Goal: Task Accomplishment & Management: Manage account settings

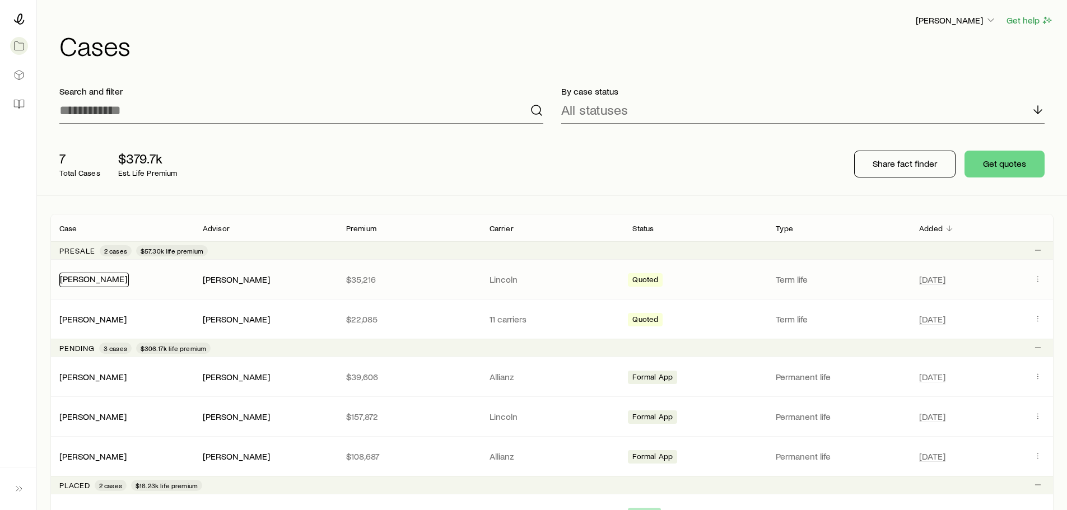
click at [85, 275] on link "[PERSON_NAME]" at bounding box center [93, 278] width 67 height 11
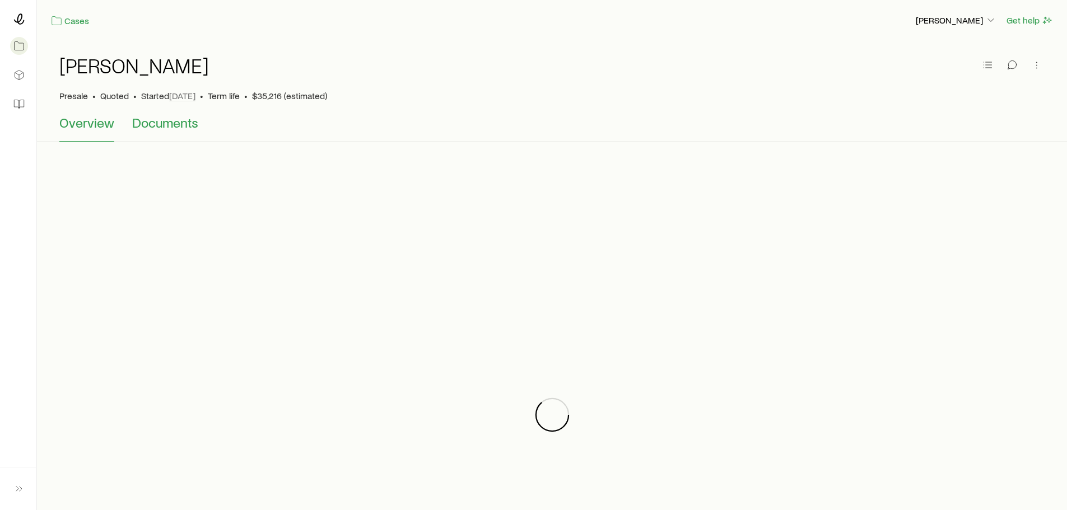
click at [161, 124] on span "Documents" at bounding box center [165, 123] width 66 height 16
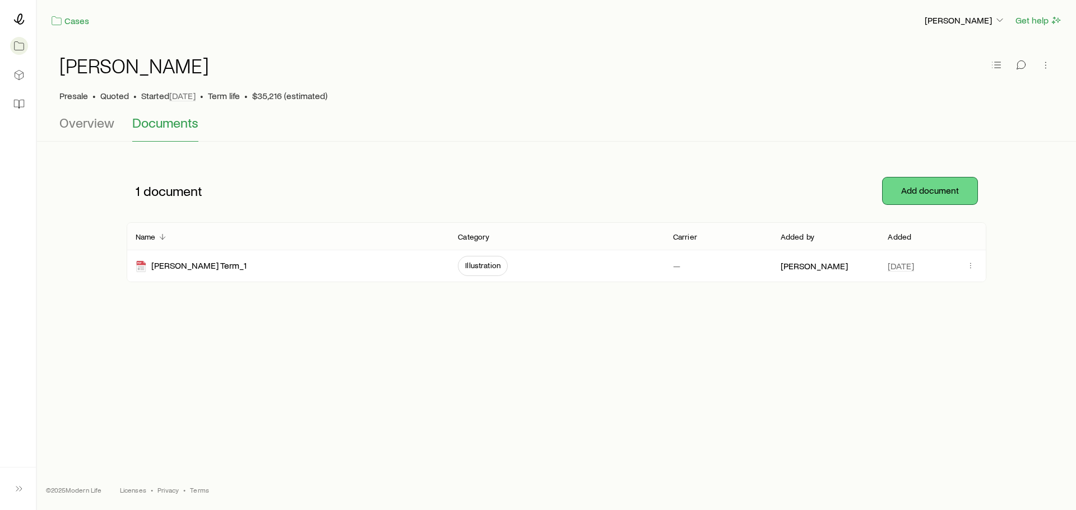
click at [883, 186] on button "Add document" at bounding box center [930, 191] width 95 height 27
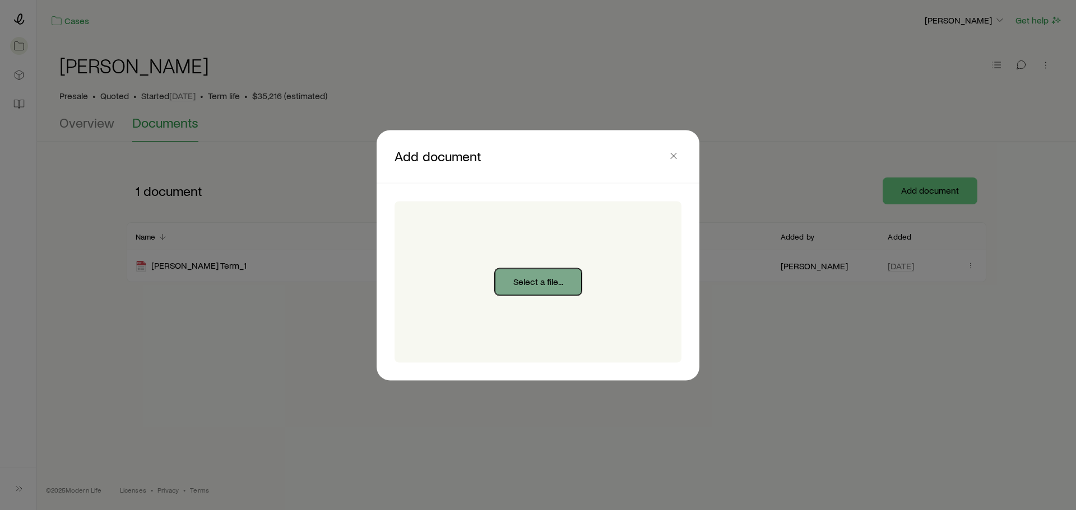
click at [528, 273] on button "Select a file..." at bounding box center [538, 281] width 87 height 27
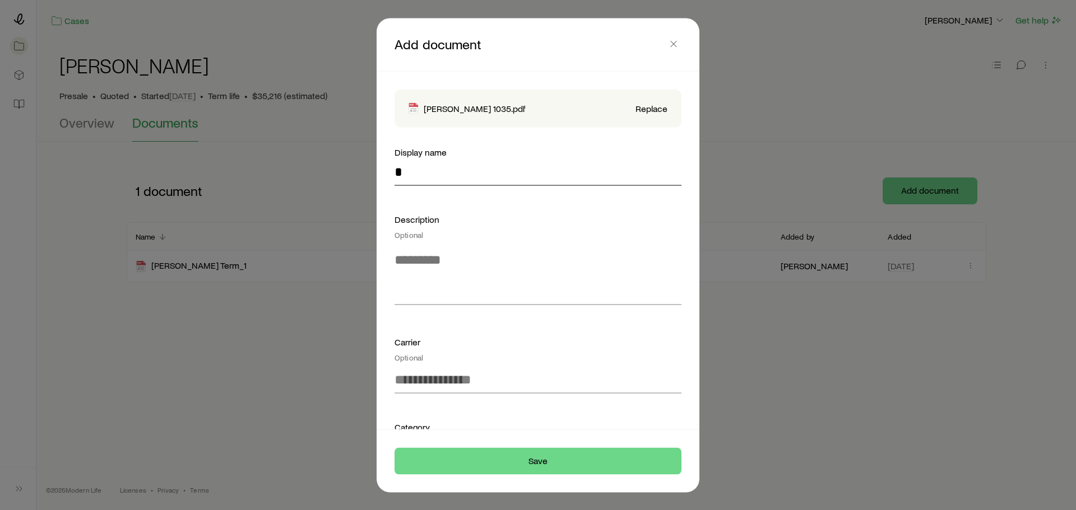
drag, startPoint x: 423, startPoint y: 170, endPoint x: 343, endPoint y: 156, distance: 80.7
click at [345, 510] on div "Add document [PERSON_NAME] 1035.pdf Replace Display name * Description Optional…" at bounding box center [538, 510] width 1076 height 0
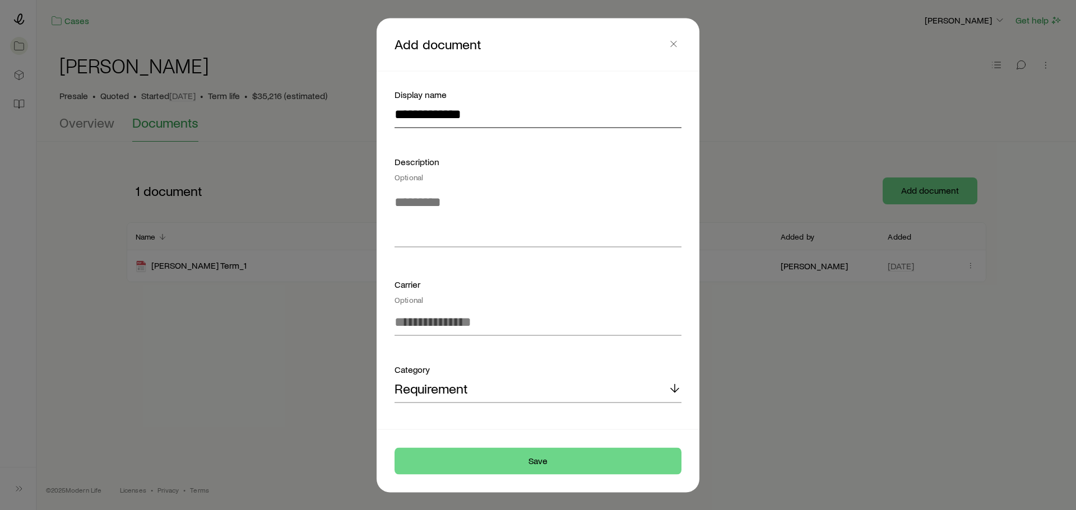
scroll to position [143, 0]
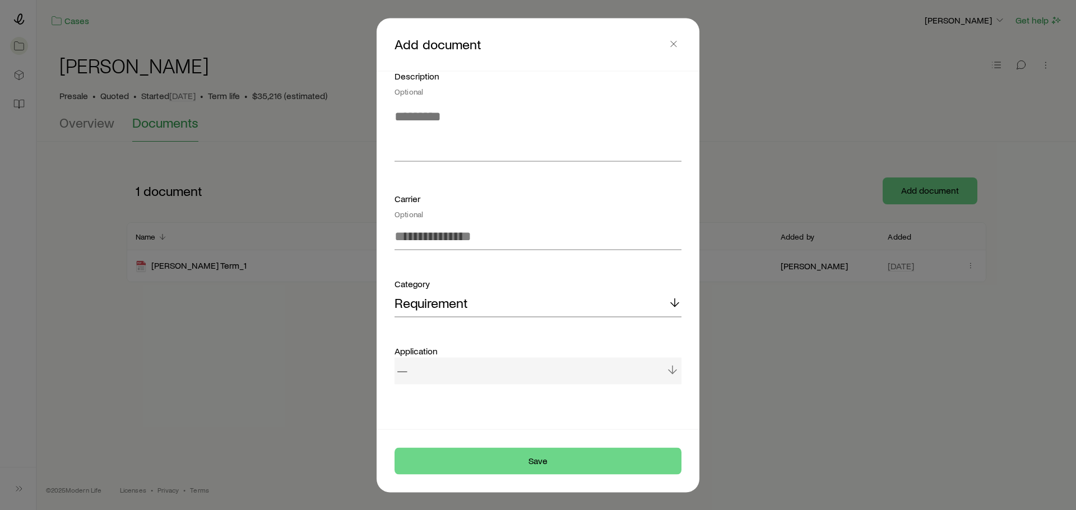
type input "**********"
click at [435, 303] on p "Requirement" at bounding box center [430, 303] width 73 height 16
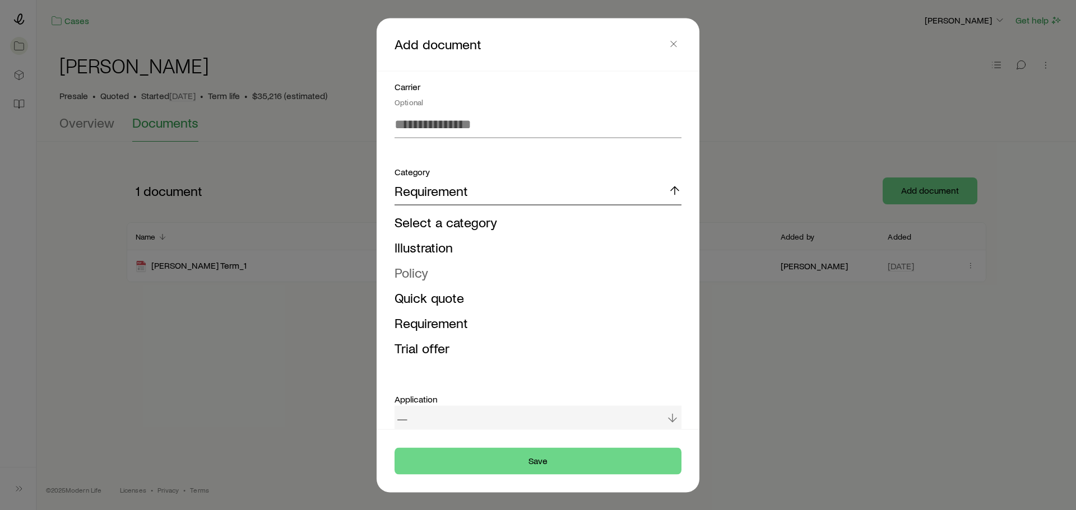
scroll to position [304, 0]
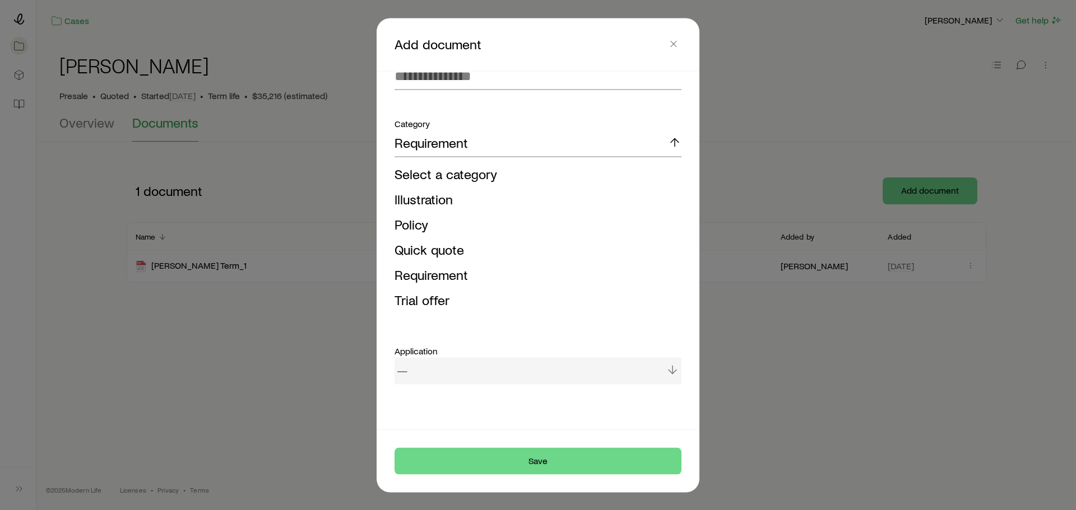
click at [440, 365] on div "—" at bounding box center [537, 371] width 287 height 27
click at [665, 366] on div "—" at bounding box center [537, 371] width 287 height 27
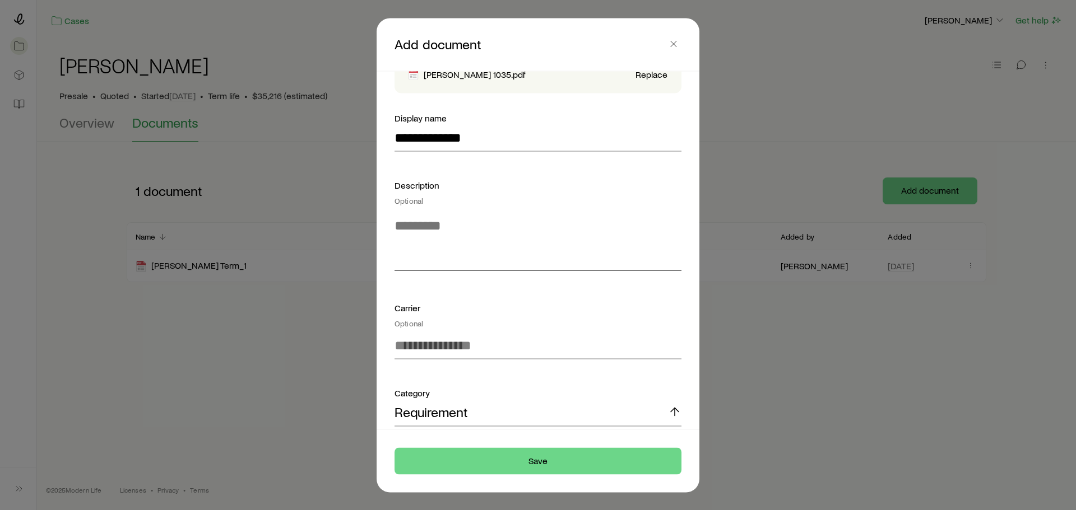
scroll to position [0, 0]
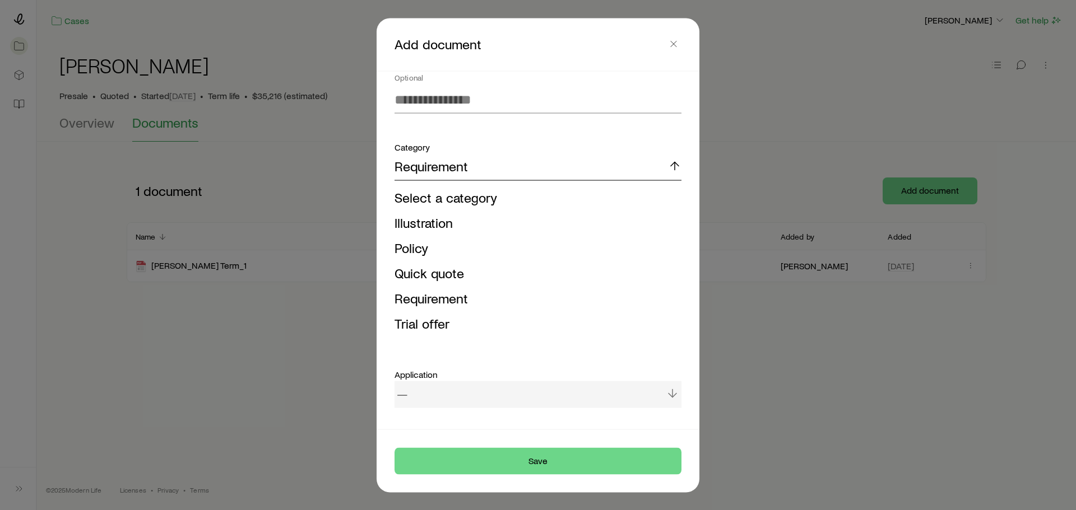
click at [494, 166] on div "Requirement" at bounding box center [537, 167] width 287 height 27
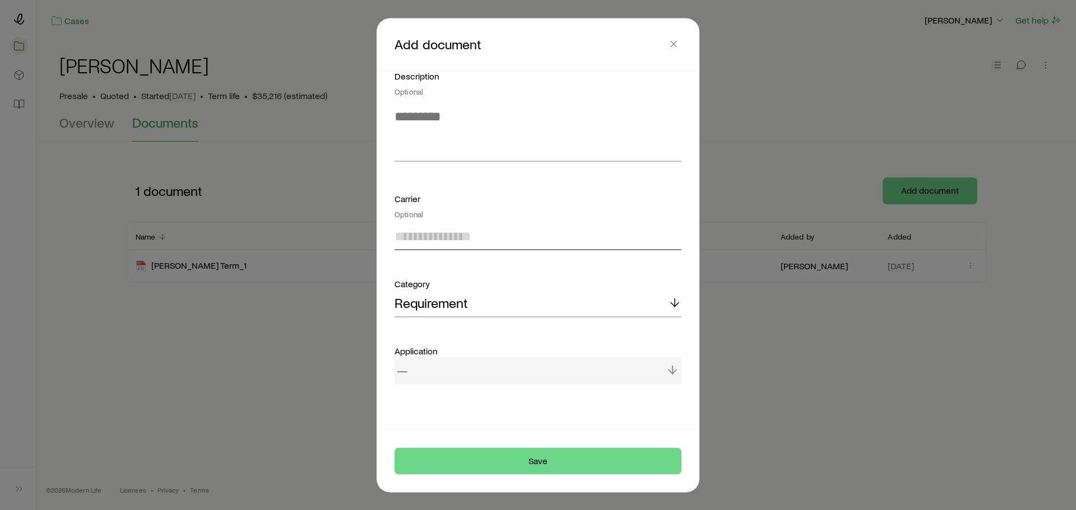
click at [473, 226] on input at bounding box center [537, 236] width 287 height 27
click at [448, 303] on p "Requirement" at bounding box center [430, 303] width 73 height 16
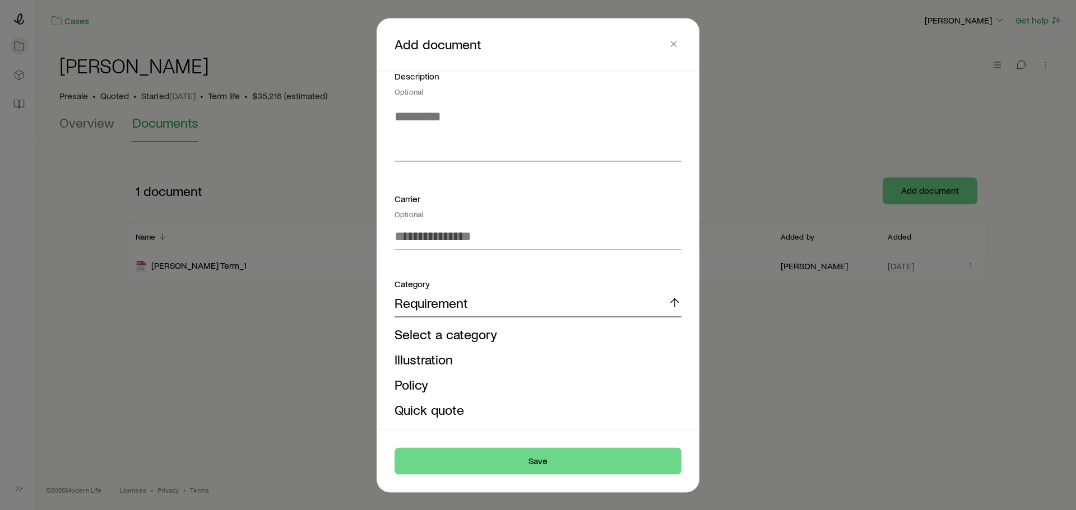
click at [447, 293] on div "Requirement" at bounding box center [537, 303] width 287 height 27
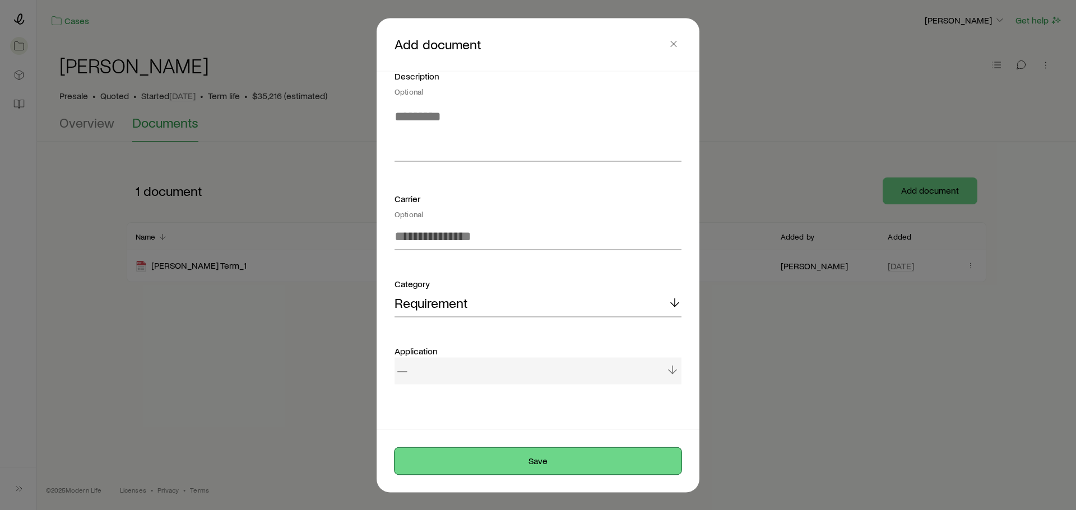
click at [549, 465] on button "Save" at bounding box center [537, 461] width 287 height 27
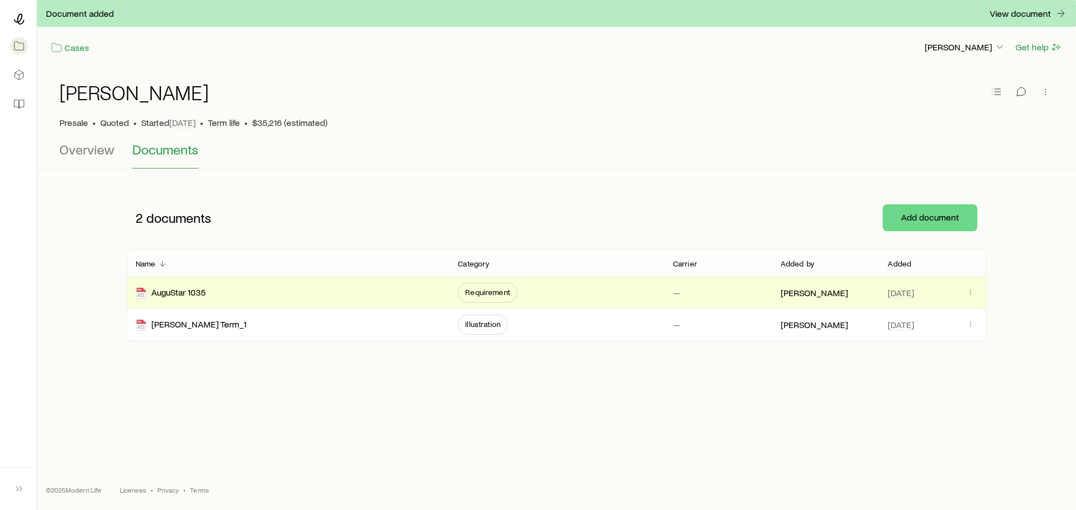
click at [911, 189] on div "2 documents Add document" at bounding box center [557, 218] width 860 height 63
click at [933, 212] on button "Add document" at bounding box center [930, 218] width 95 height 27
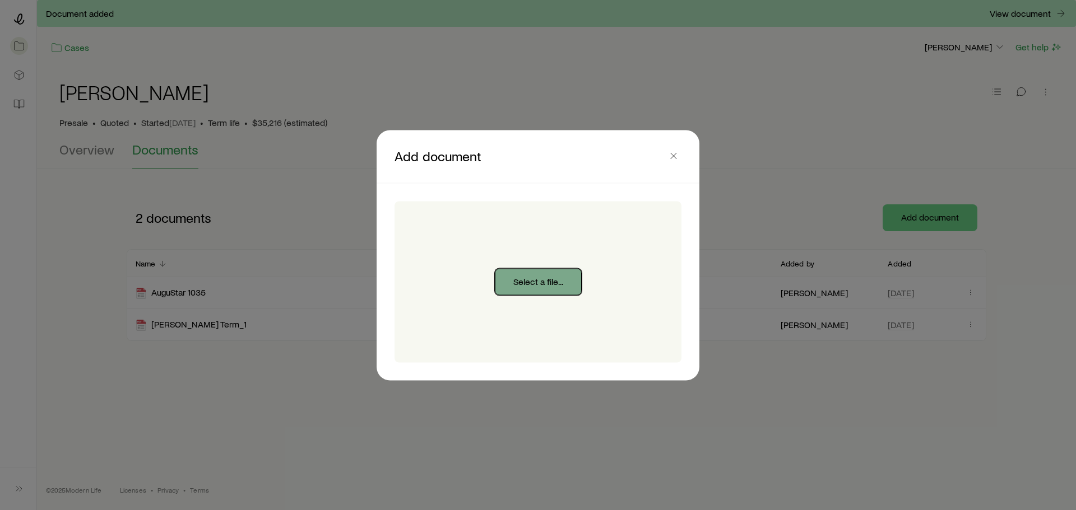
click at [540, 282] on button "Select a file..." at bounding box center [538, 281] width 87 height 27
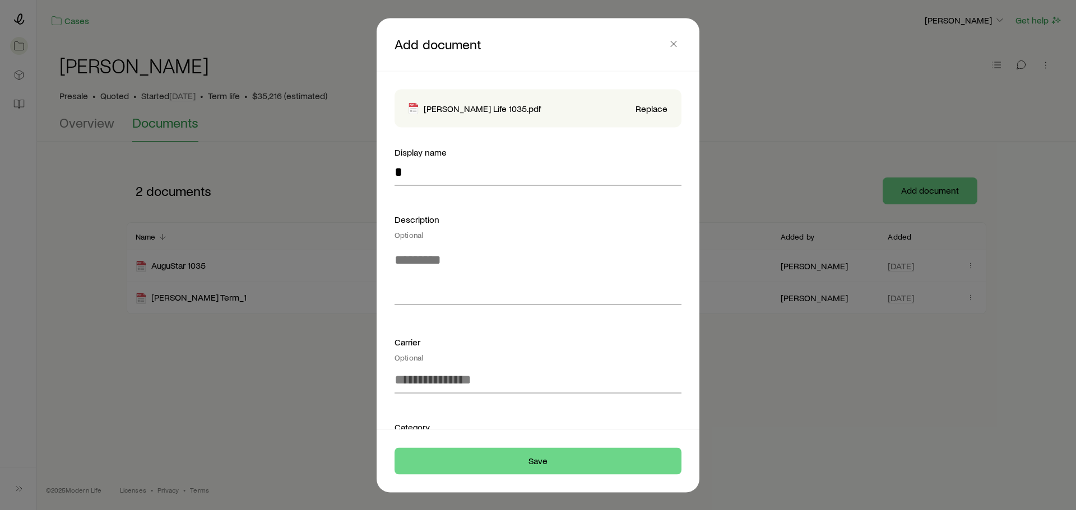
scroll to position [56, 0]
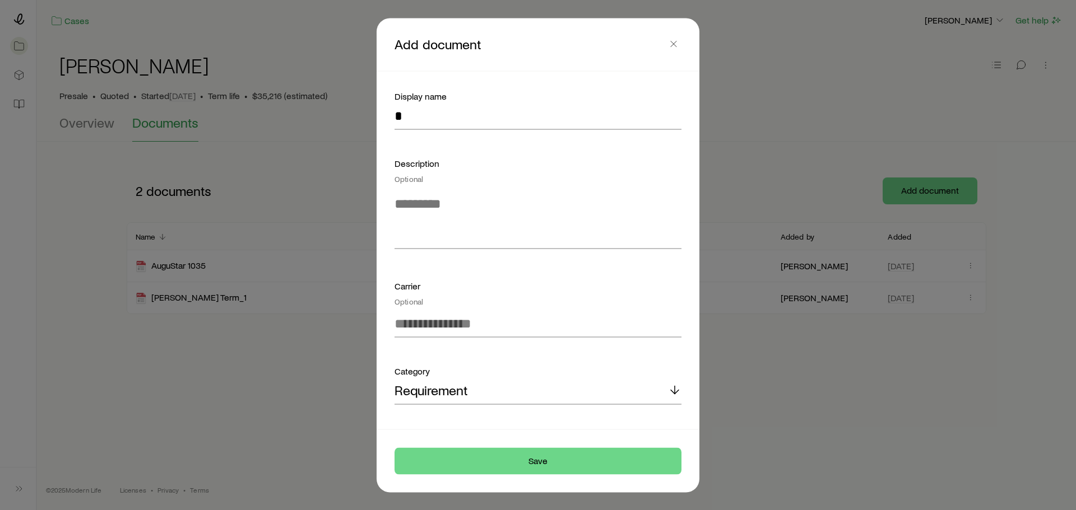
click at [433, 95] on div "Display name" at bounding box center [537, 95] width 287 height 13
drag, startPoint x: 422, startPoint y: 126, endPoint x: 143, endPoint y: 138, distance: 278.7
click at [206, 510] on div "Add document [PERSON_NAME] Life 1035.pdf Replace Display name * Description Opt…" at bounding box center [538, 510] width 1076 height 0
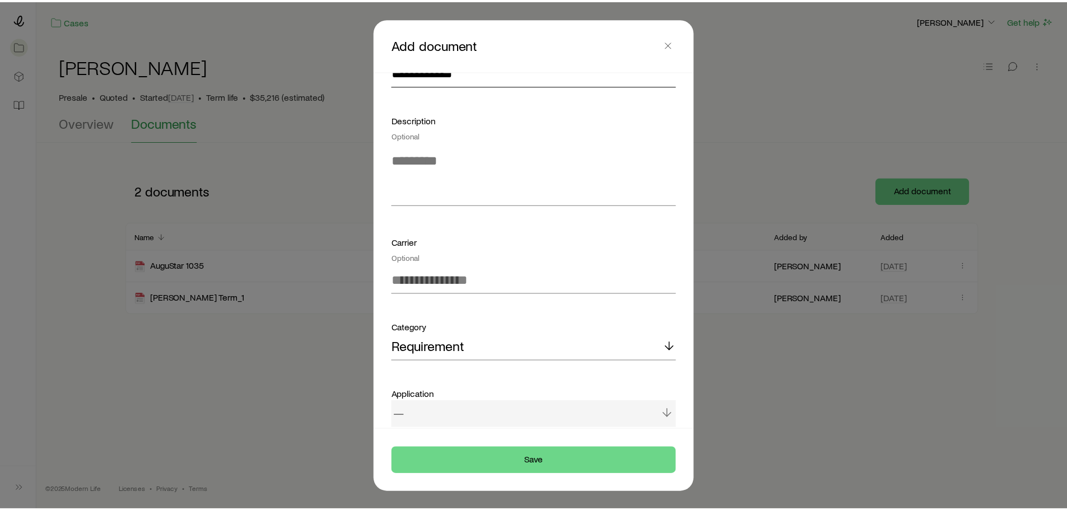
scroll to position [143, 0]
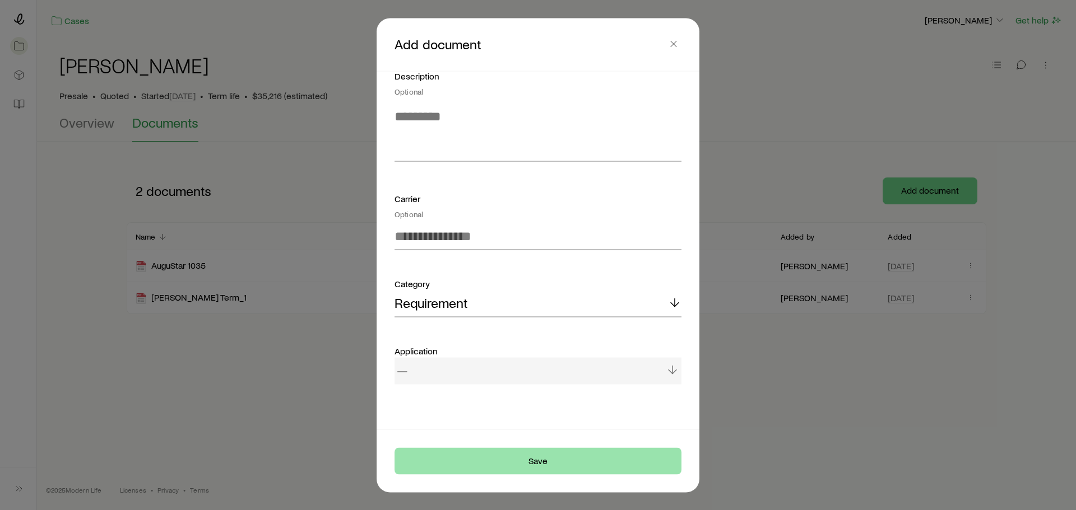
type input "**********"
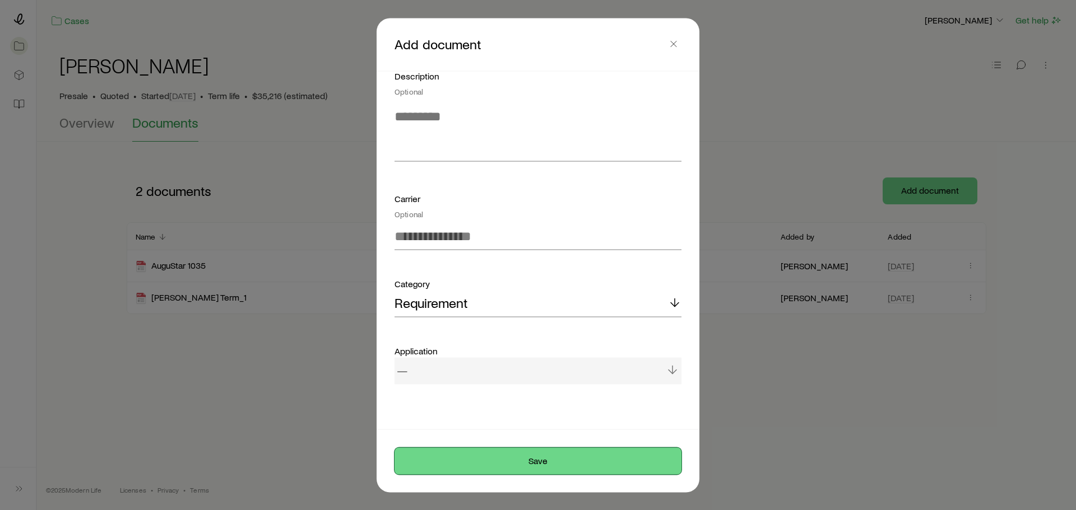
click at [497, 453] on button "Save" at bounding box center [537, 461] width 287 height 27
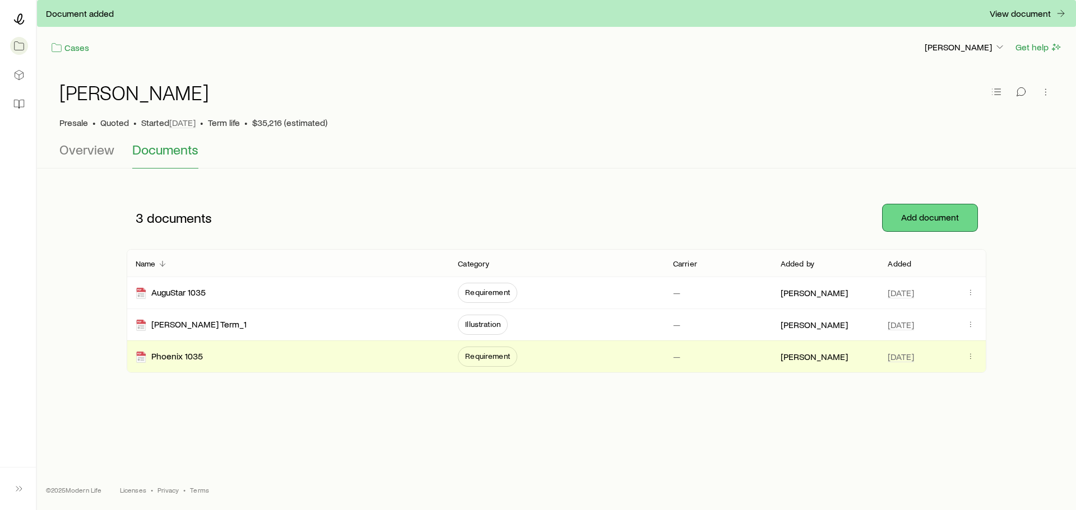
click at [936, 210] on button "Add document" at bounding box center [930, 218] width 95 height 27
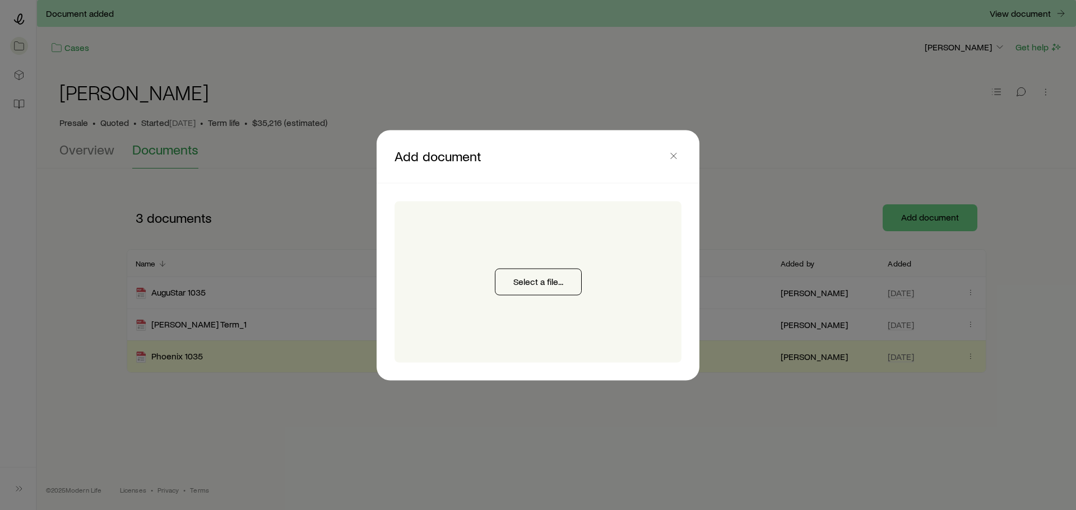
click at [490, 278] on div "Select a file..." at bounding box center [537, 281] width 287 height 161
click at [518, 284] on button "Select a file..." at bounding box center [538, 281] width 87 height 27
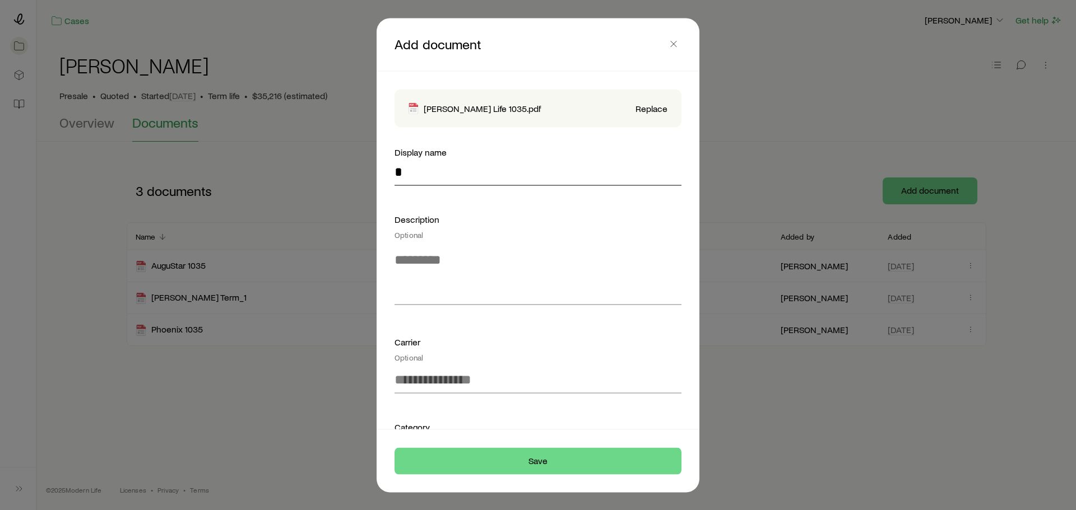
drag, startPoint x: 453, startPoint y: 160, endPoint x: 332, endPoint y: 166, distance: 120.6
click at [356, 510] on div "Add document [PERSON_NAME] Life 1035.pdf Replace Display name * Description Opt…" at bounding box center [538, 510] width 1076 height 0
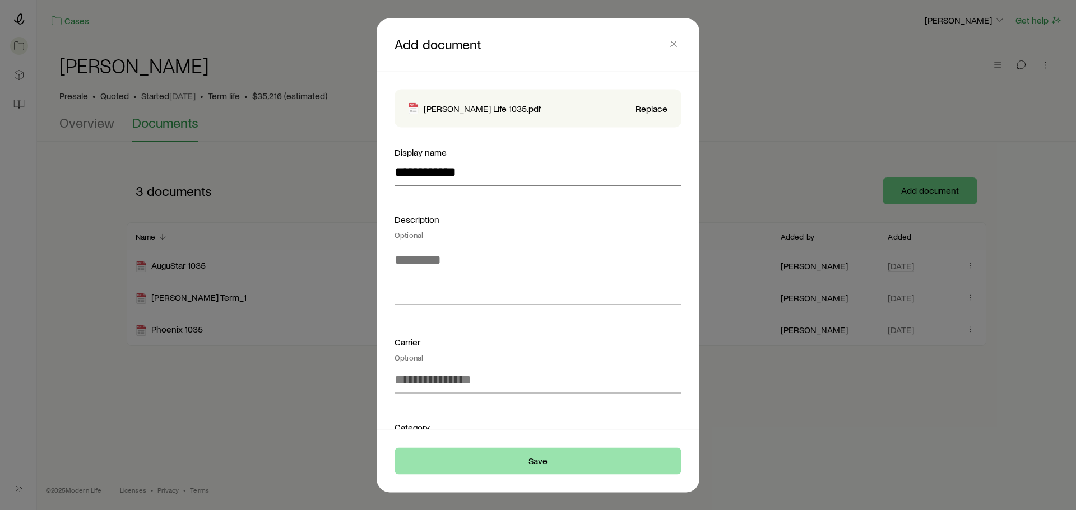
type input "**********"
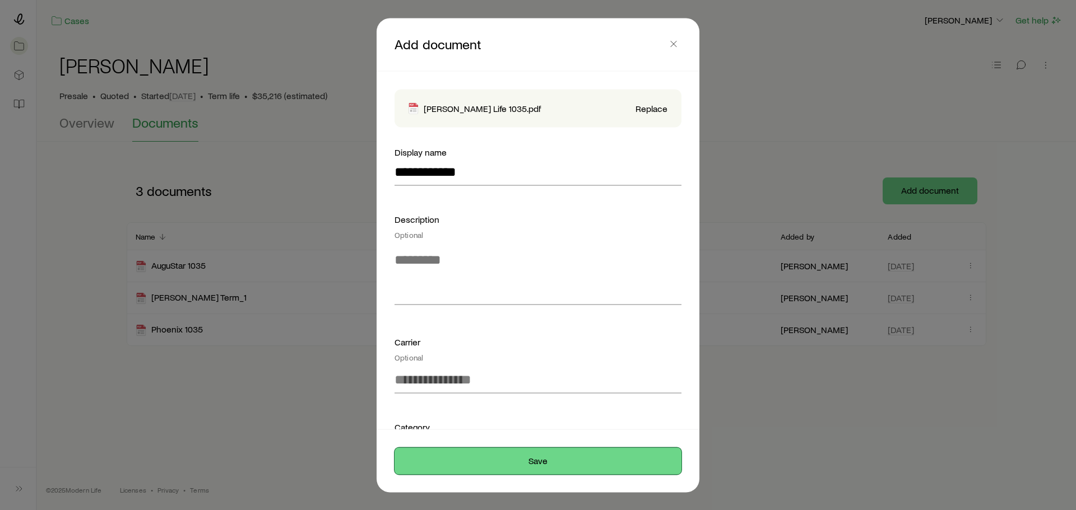
click at [601, 467] on button "Save" at bounding box center [537, 461] width 287 height 27
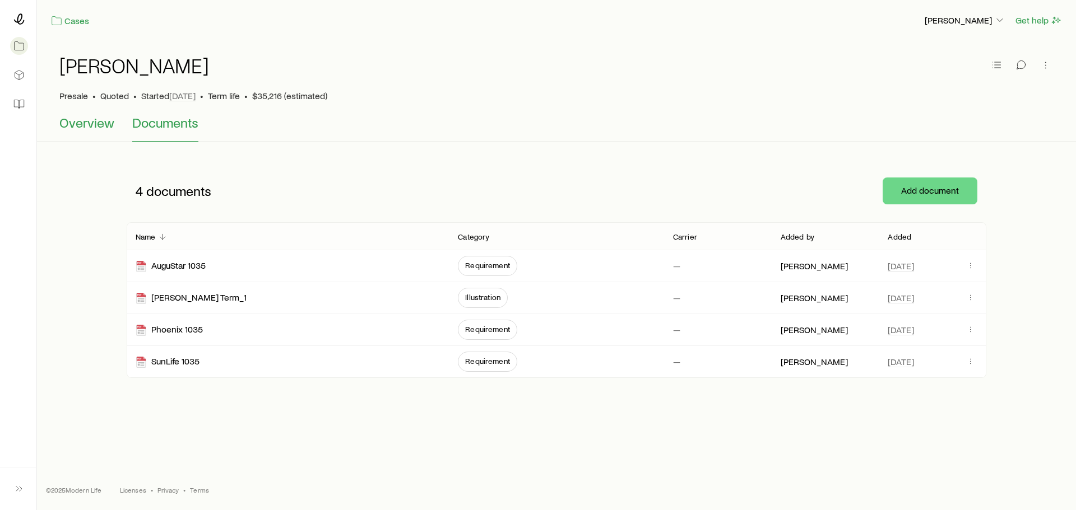
click at [89, 124] on span "Overview" at bounding box center [86, 123] width 55 height 16
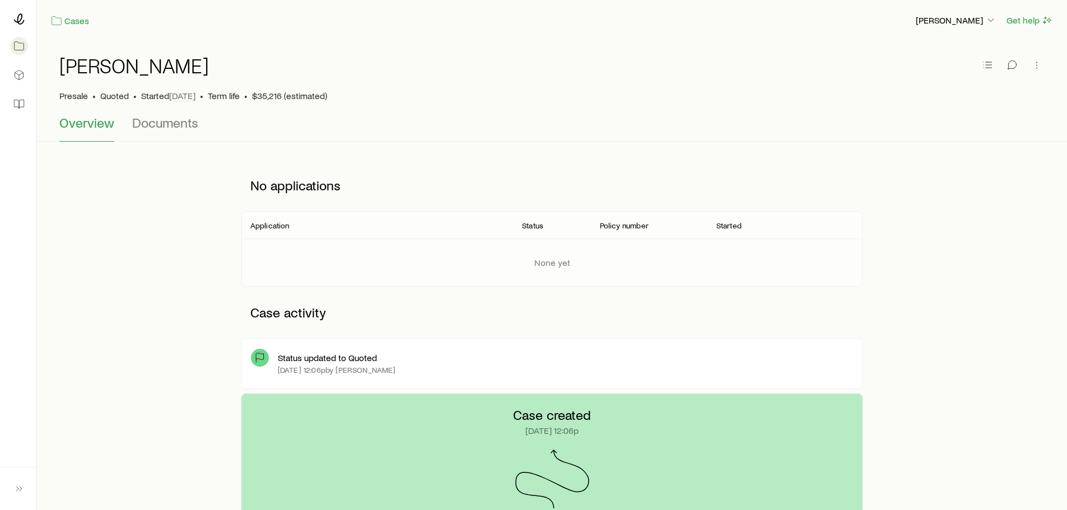
click at [82, 123] on span "Overview" at bounding box center [86, 123] width 55 height 16
click at [21, 44] on icon at bounding box center [18, 45] width 11 height 11
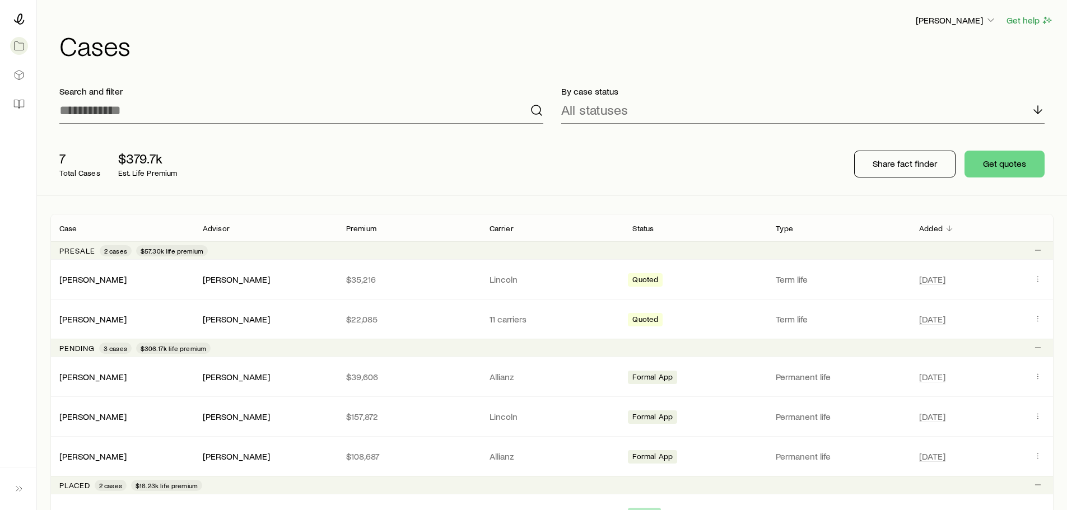
scroll to position [112, 0]
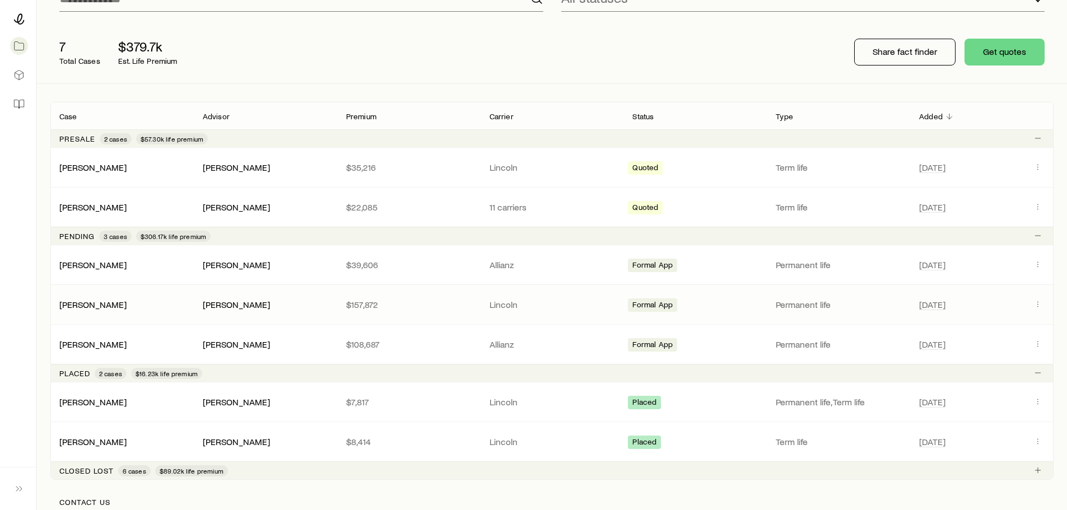
click at [104, 294] on div "[PERSON_NAME] [PERSON_NAME] $157,872 [PERSON_NAME] App Permanent life [DATE]" at bounding box center [552, 304] width 1004 height 39
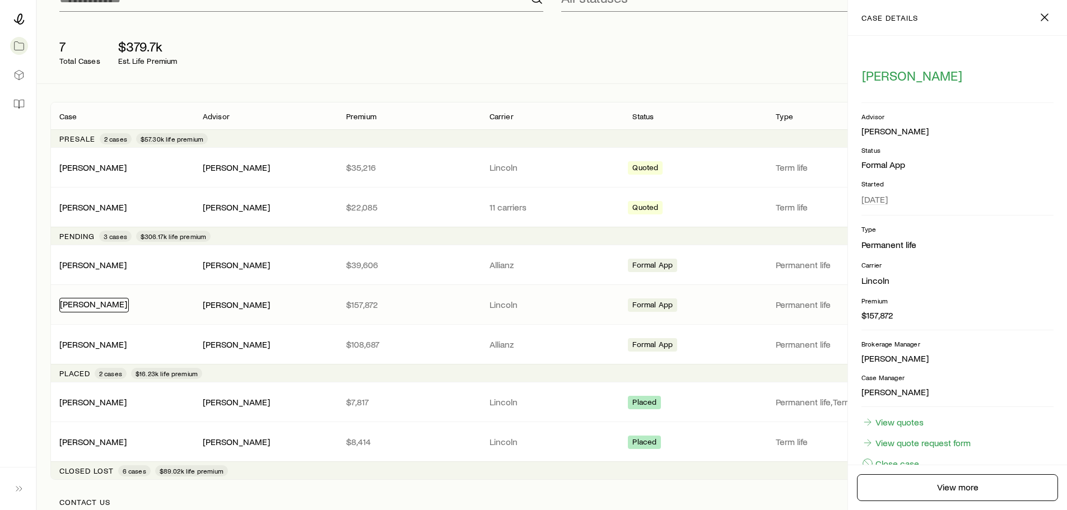
click at [108, 308] on link "[PERSON_NAME]" at bounding box center [93, 304] width 67 height 11
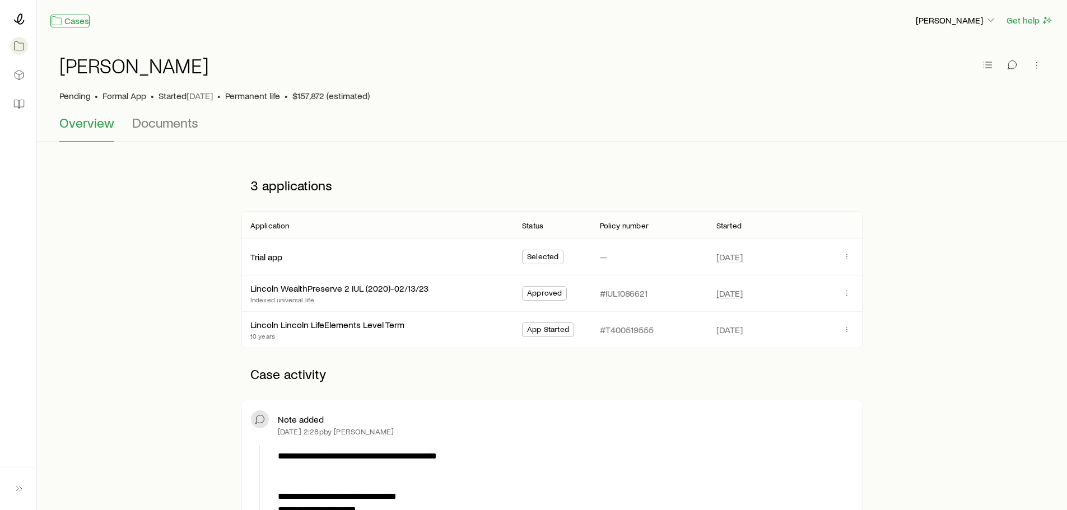
click at [76, 21] on link "Cases" at bounding box center [69, 21] width 39 height 13
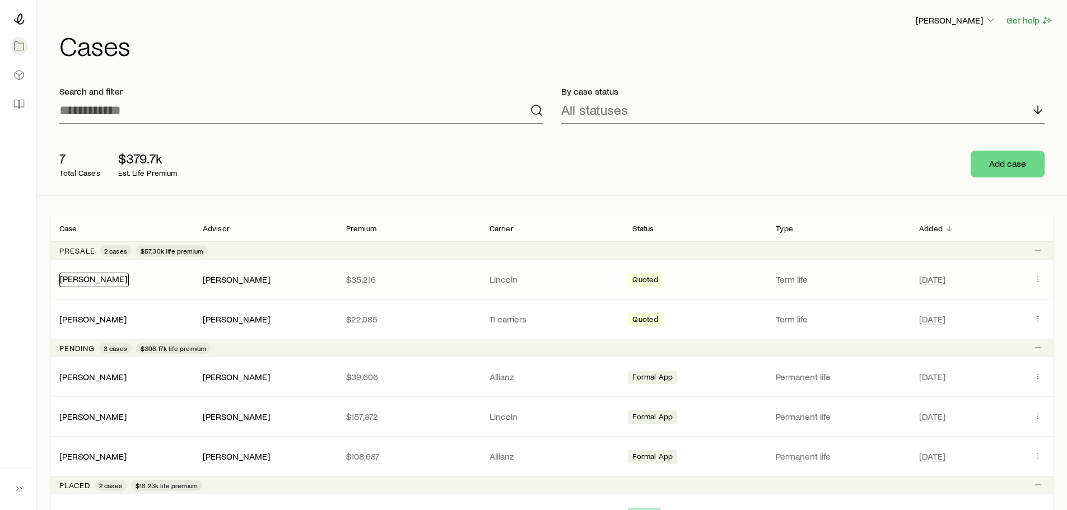
click at [105, 277] on link "[PERSON_NAME]" at bounding box center [93, 278] width 67 height 11
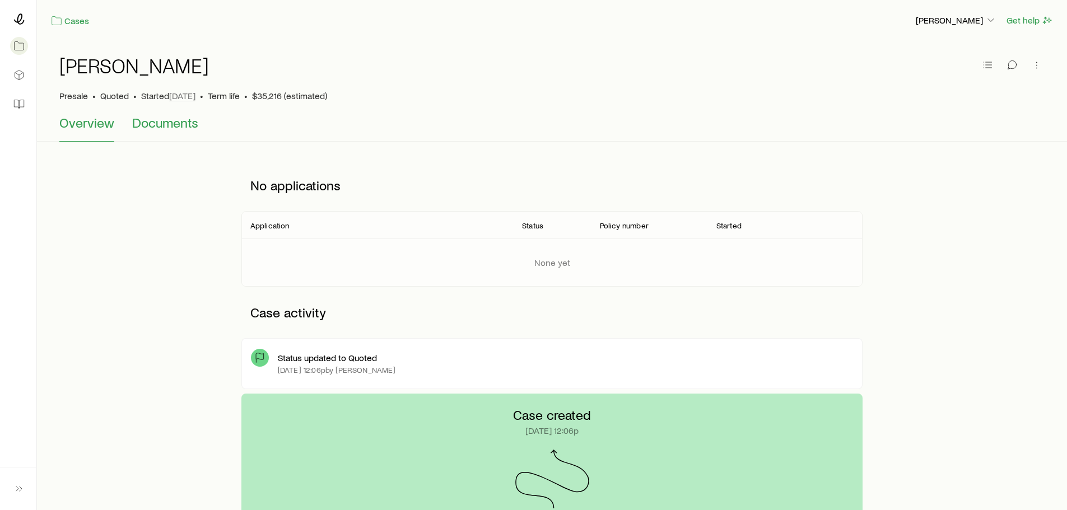
click at [147, 122] on span "Documents" at bounding box center [165, 123] width 66 height 16
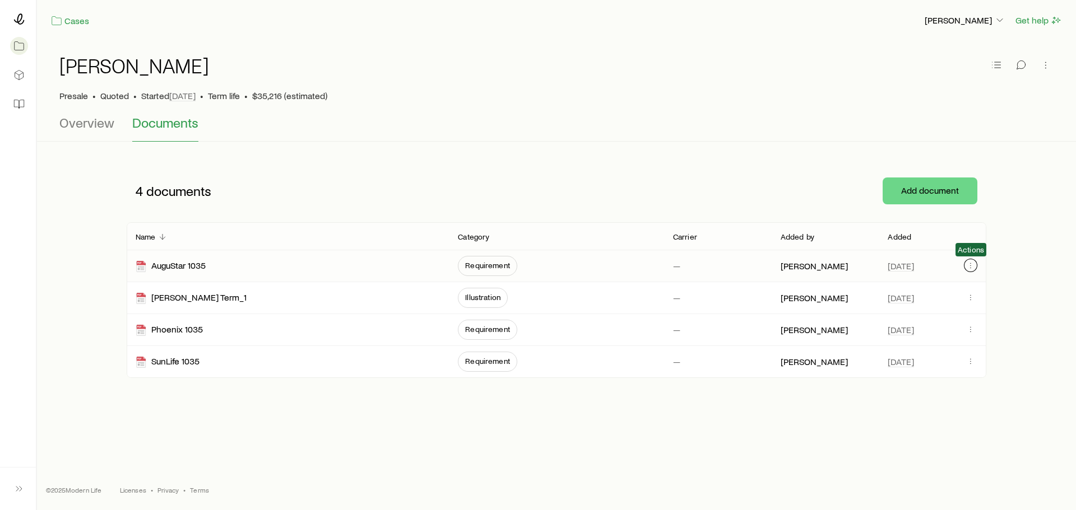
click at [965, 267] on button "button" at bounding box center [970, 265] width 13 height 13
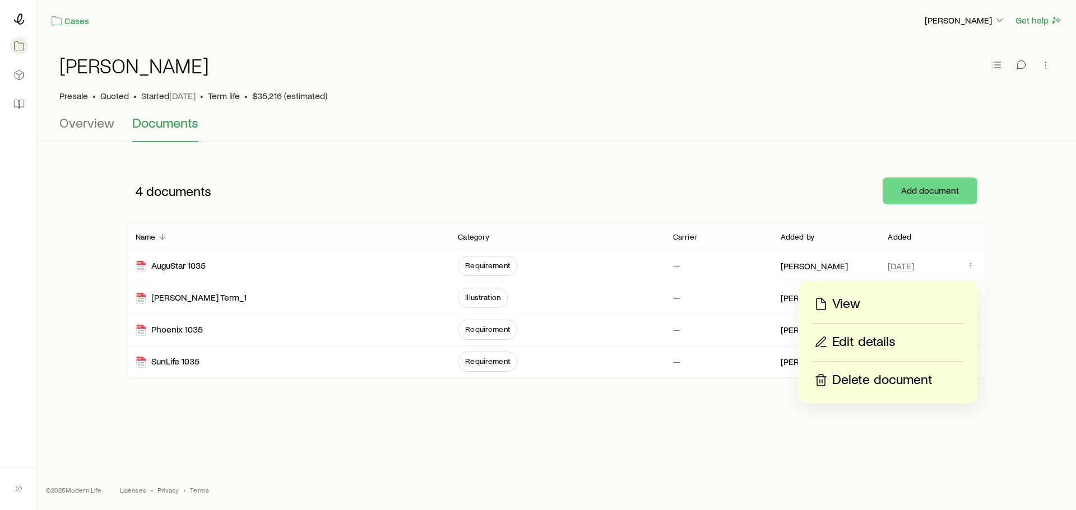
click at [864, 380] on p "Delete document" at bounding box center [882, 381] width 100 height 18
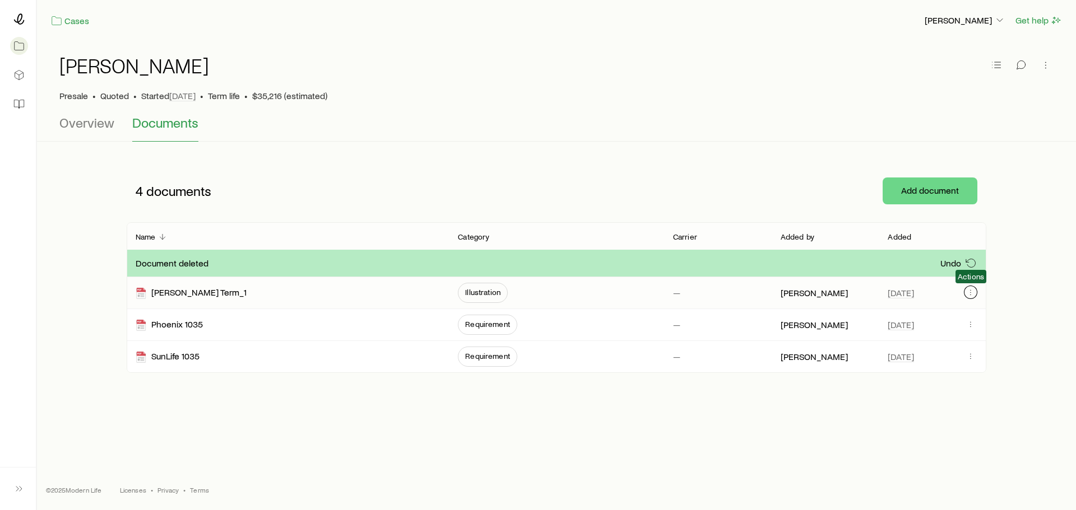
click at [966, 289] on button "button" at bounding box center [970, 292] width 13 height 13
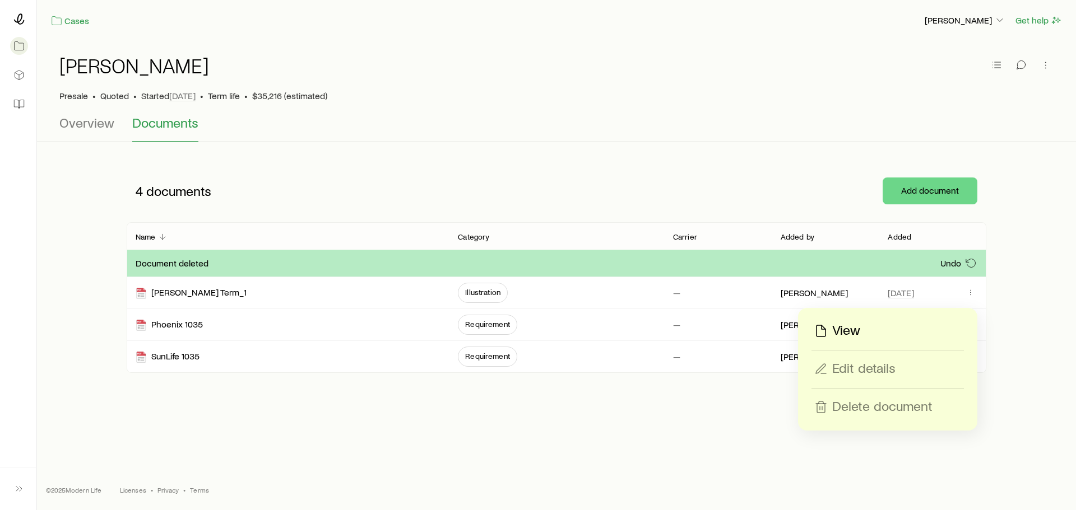
click at [1030, 311] on div "4 documents Add document Name Category Carrier Added by Added Document deleted …" at bounding box center [556, 266] width 1003 height 213
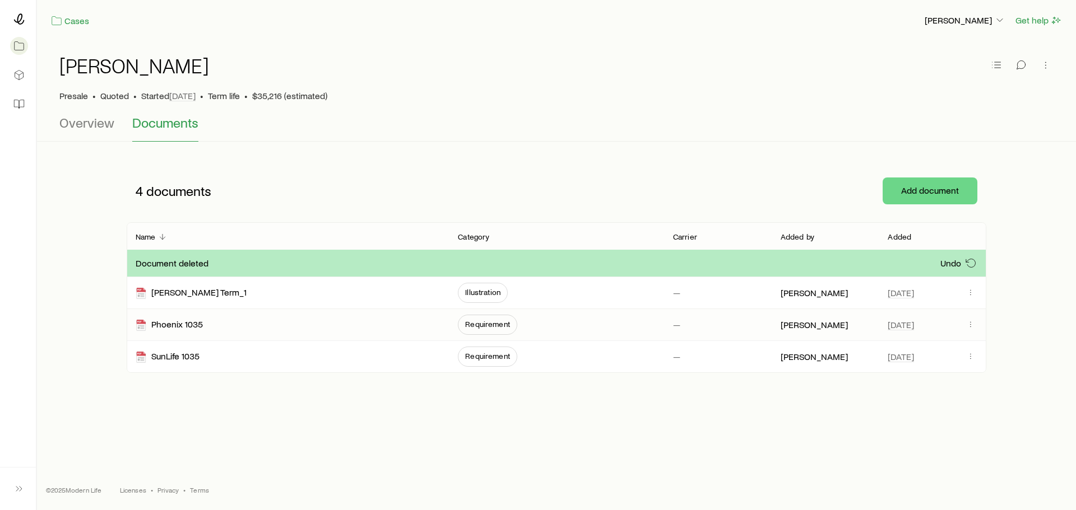
click at [952, 332] on div "[DATE]" at bounding box center [924, 324] width 72 height 31
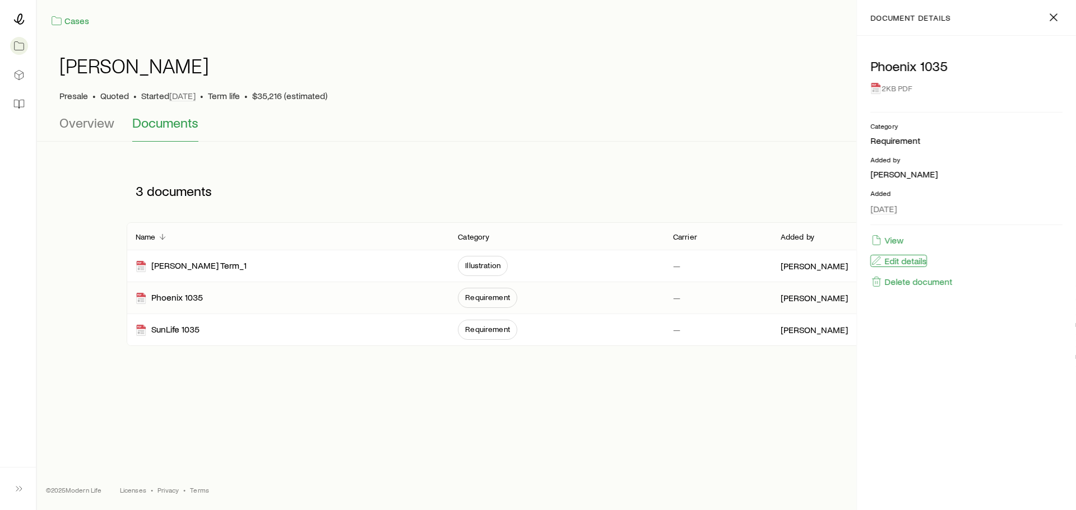
click at [892, 259] on button "Edit details" at bounding box center [898, 261] width 57 height 12
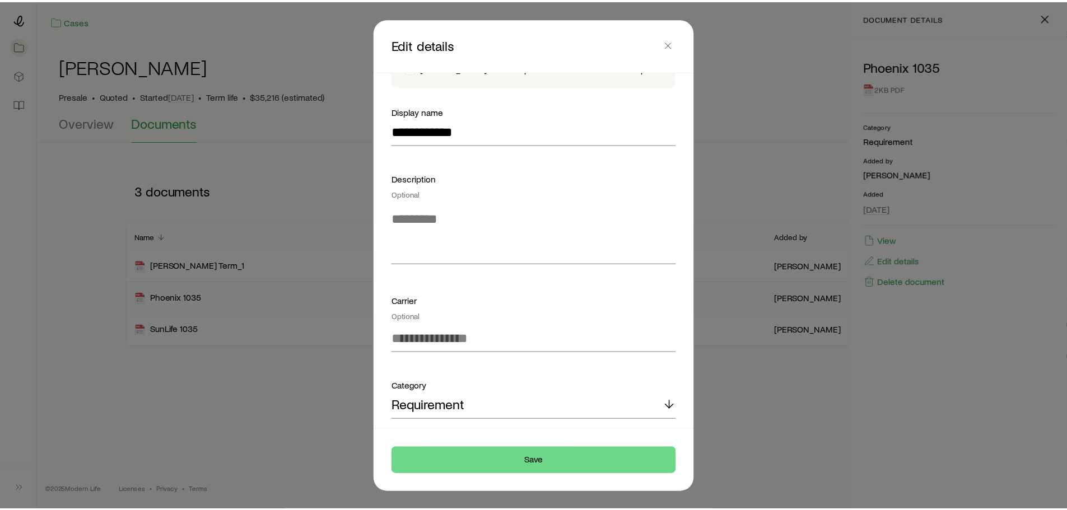
scroll to position [143, 0]
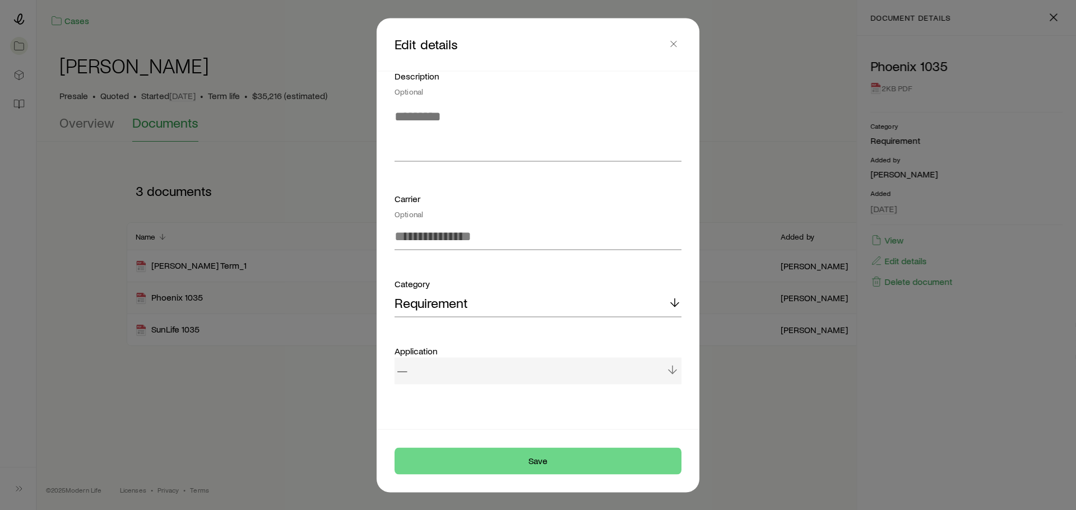
click at [503, 373] on div "—" at bounding box center [537, 371] width 287 height 27
click at [678, 52] on span "Close" at bounding box center [674, 44] width 16 height 17
click at [679, 42] on button "button" at bounding box center [674, 44] width 16 height 16
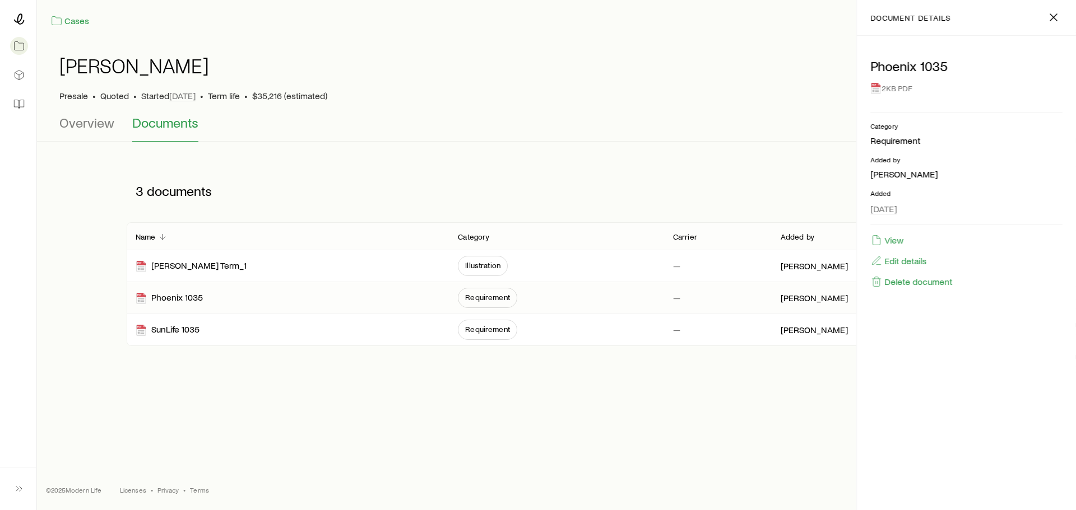
click at [816, 304] on div "[PERSON_NAME]" at bounding box center [826, 297] width 90 height 31
click at [800, 389] on div "Cases [PERSON_NAME] Get help [PERSON_NAME] • Quoted • Started [DATE] • Term lif…" at bounding box center [556, 217] width 1039 height 434
click at [906, 282] on button "Delete document" at bounding box center [911, 282] width 82 height 12
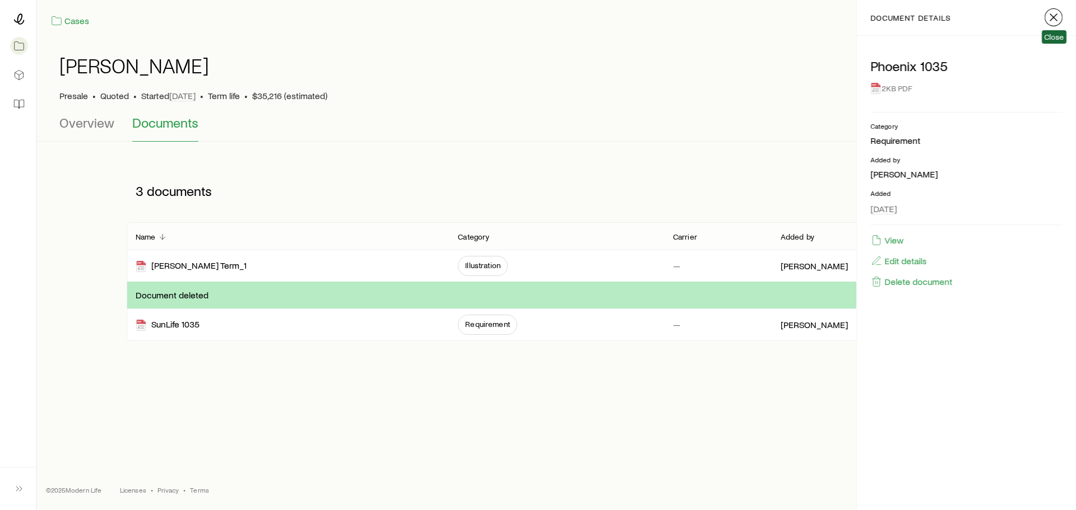
click at [1053, 16] on icon "button" at bounding box center [1053, 17] width 13 height 13
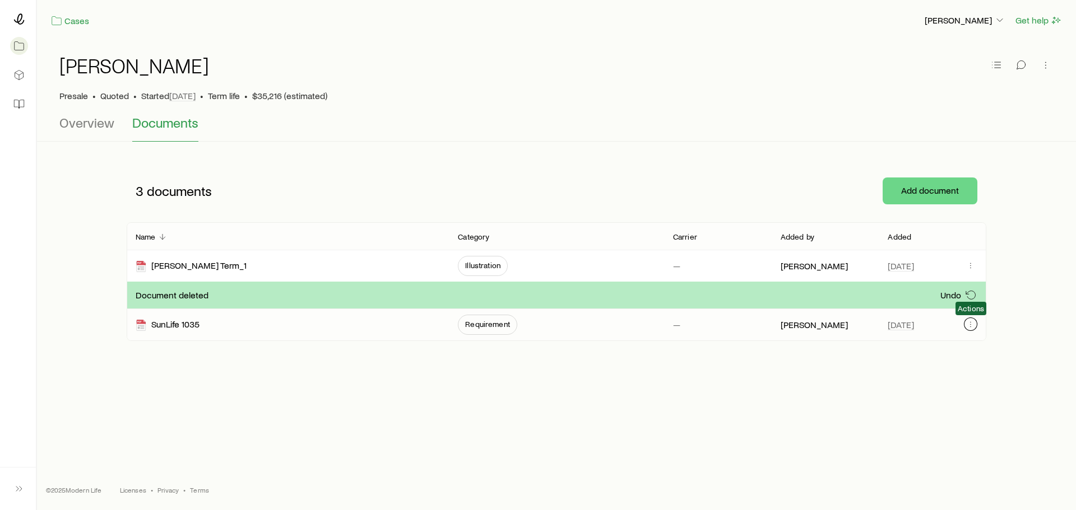
click at [968, 323] on icon "button" at bounding box center [970, 324] width 9 height 9
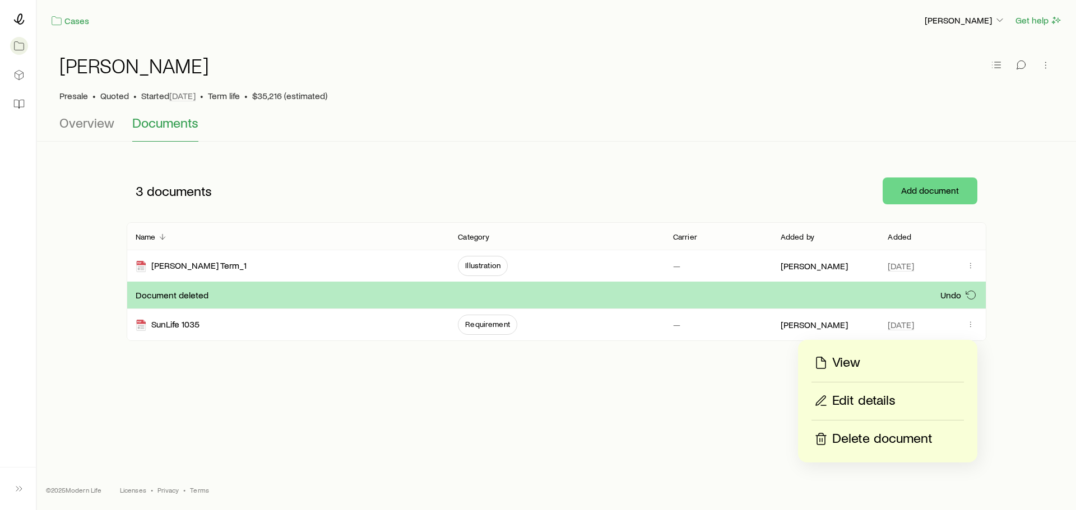
click at [870, 435] on p "Delete document" at bounding box center [882, 439] width 100 height 18
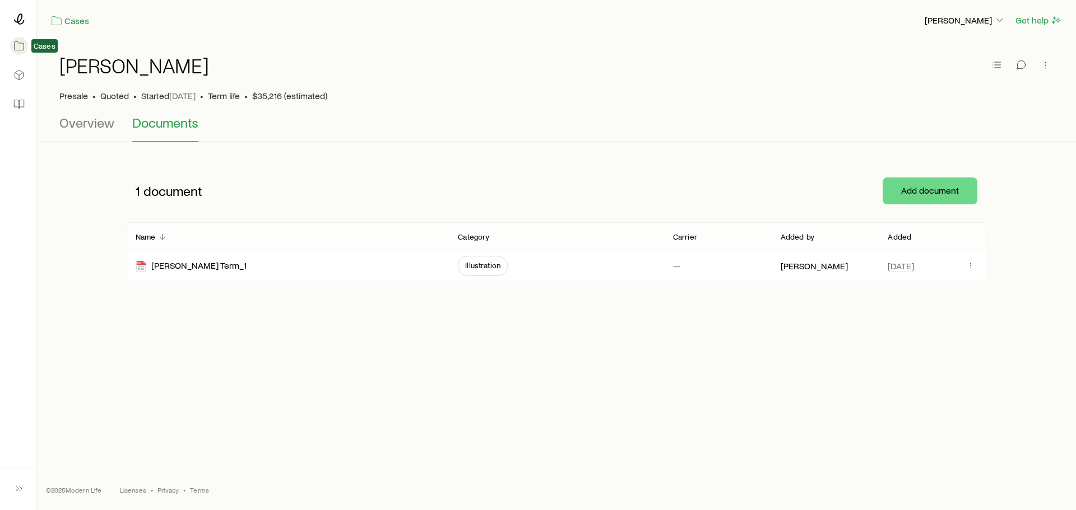
click at [21, 45] on icon at bounding box center [18, 45] width 11 height 11
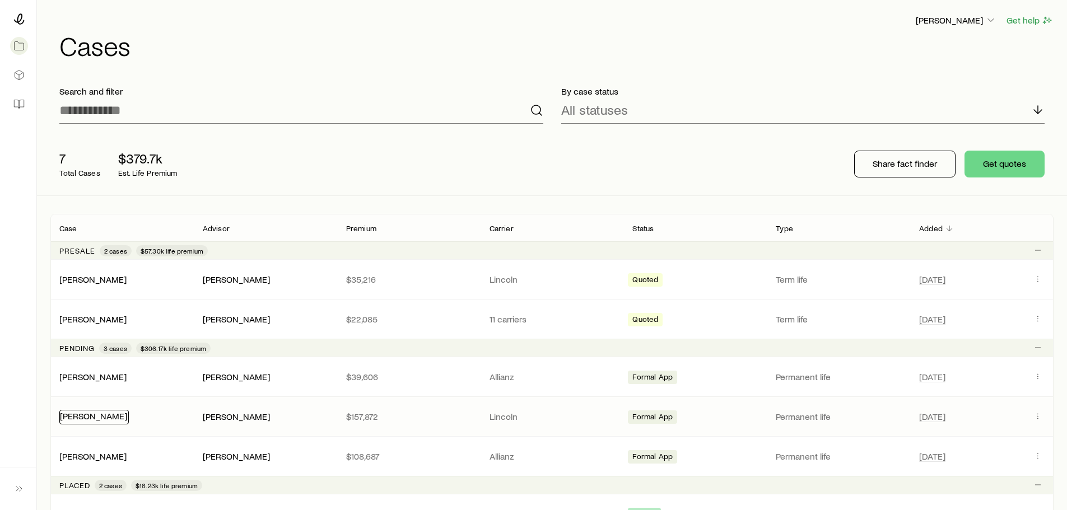
click at [122, 417] on link "[PERSON_NAME]" at bounding box center [93, 416] width 67 height 11
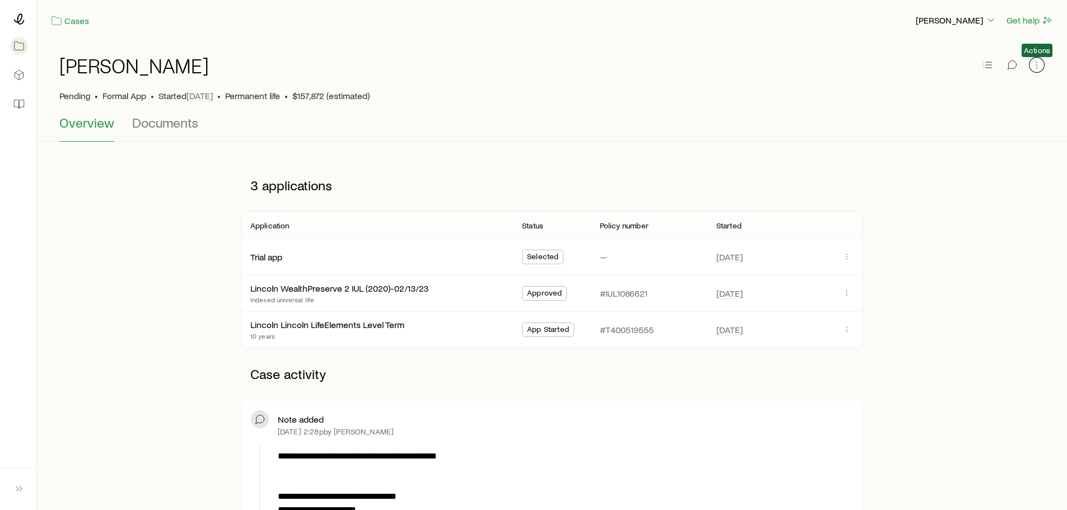
click at [1043, 67] on button "button" at bounding box center [1037, 65] width 16 height 16
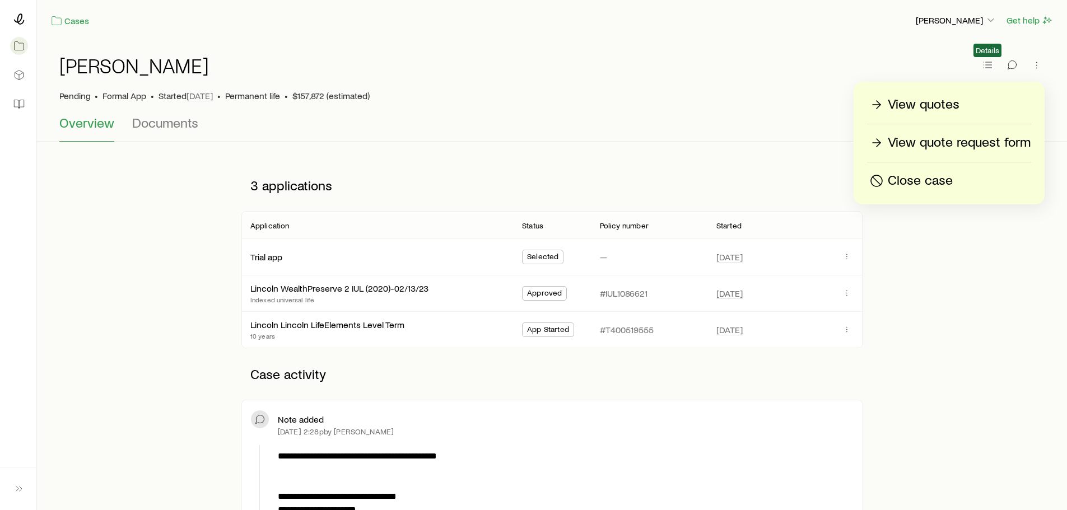
click at [995, 60] on span "Details" at bounding box center [988, 65] width 16 height 17
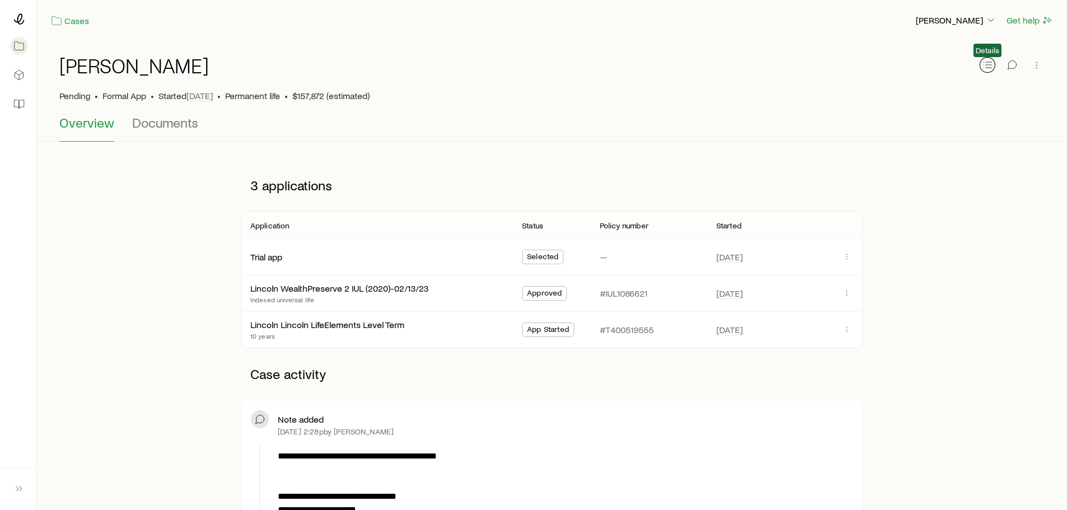
click at [988, 66] on icon "button" at bounding box center [987, 64] width 11 height 11
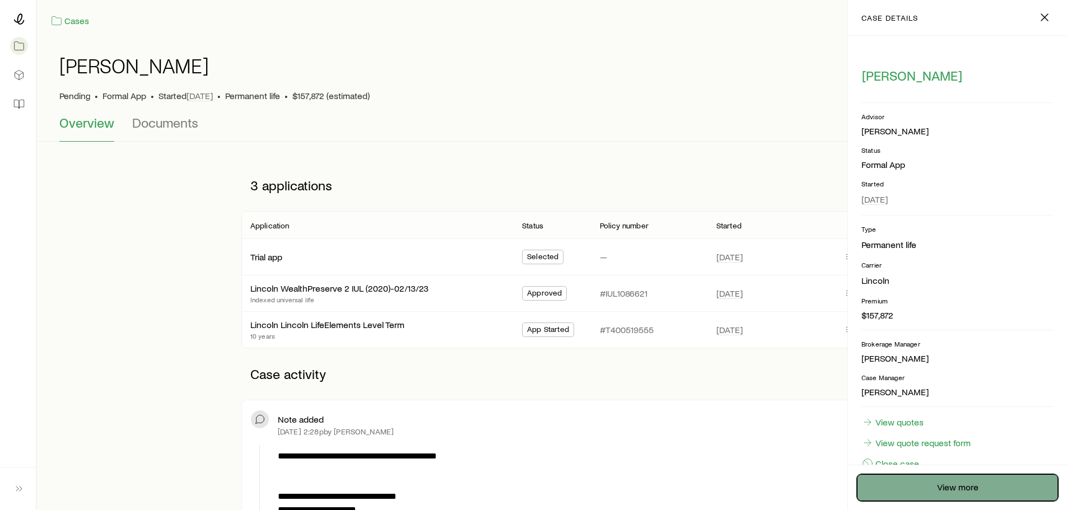
click at [951, 485] on link "View more" at bounding box center [957, 488] width 201 height 27
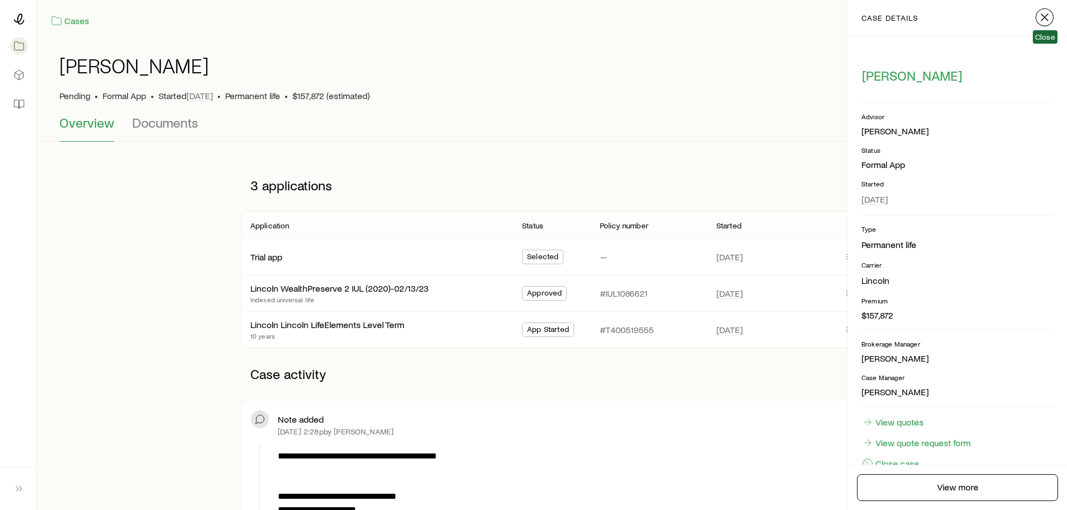
click at [1050, 20] on icon "button" at bounding box center [1044, 17] width 13 height 13
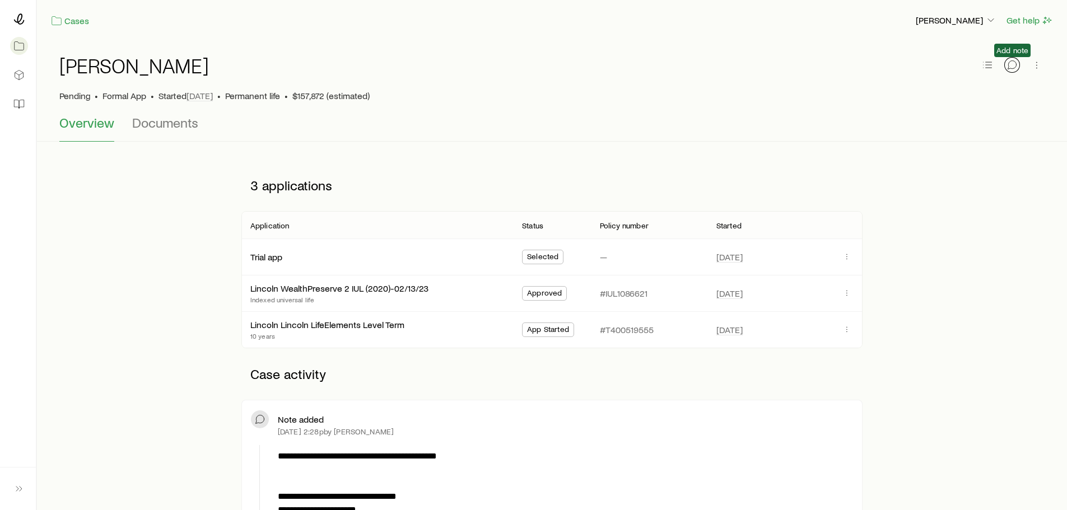
click at [1013, 59] on icon "button" at bounding box center [1012, 64] width 11 height 11
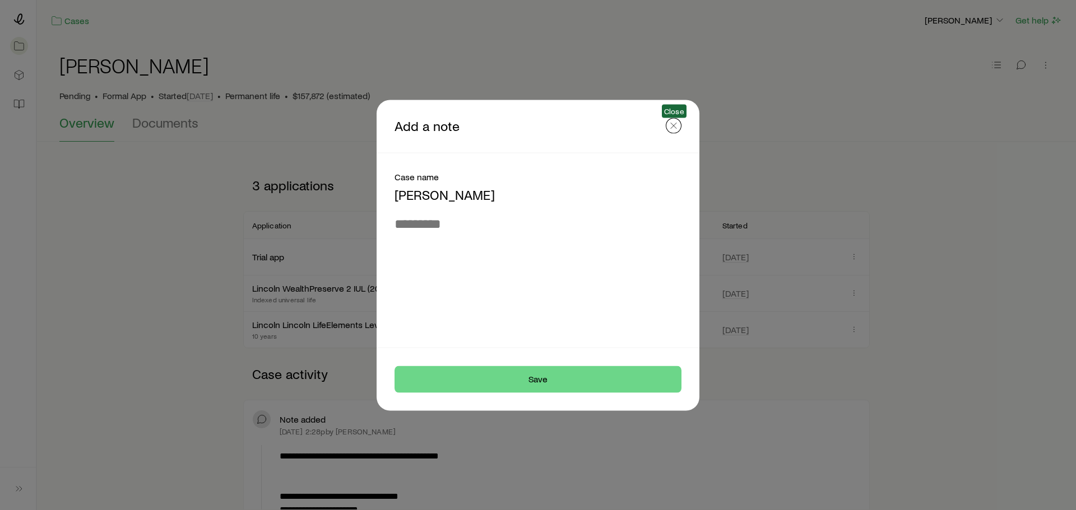
drag, startPoint x: 671, startPoint y: 118, endPoint x: 657, endPoint y: 124, distance: 15.1
click at [671, 118] on button "button" at bounding box center [674, 126] width 16 height 16
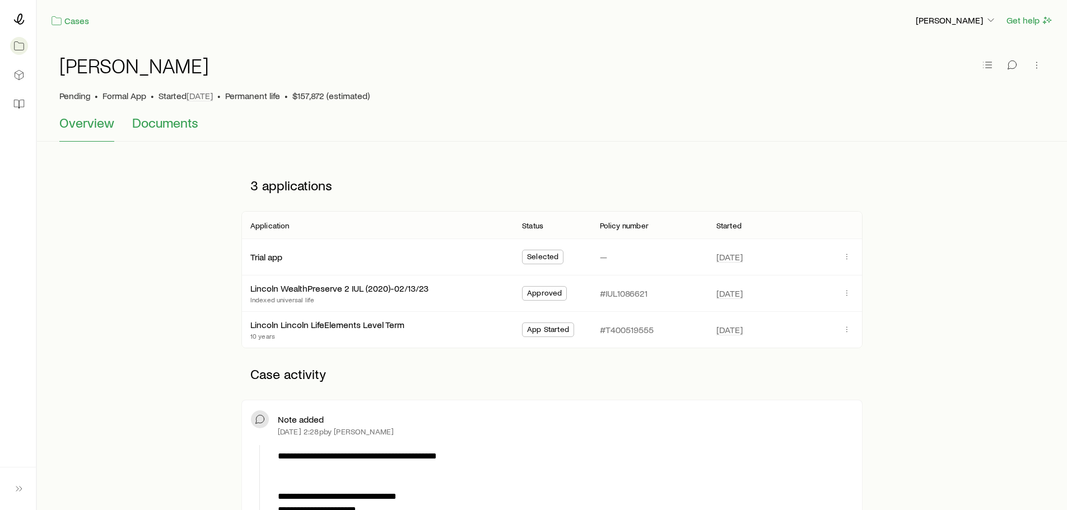
click at [147, 128] on span "Documents" at bounding box center [165, 123] width 66 height 16
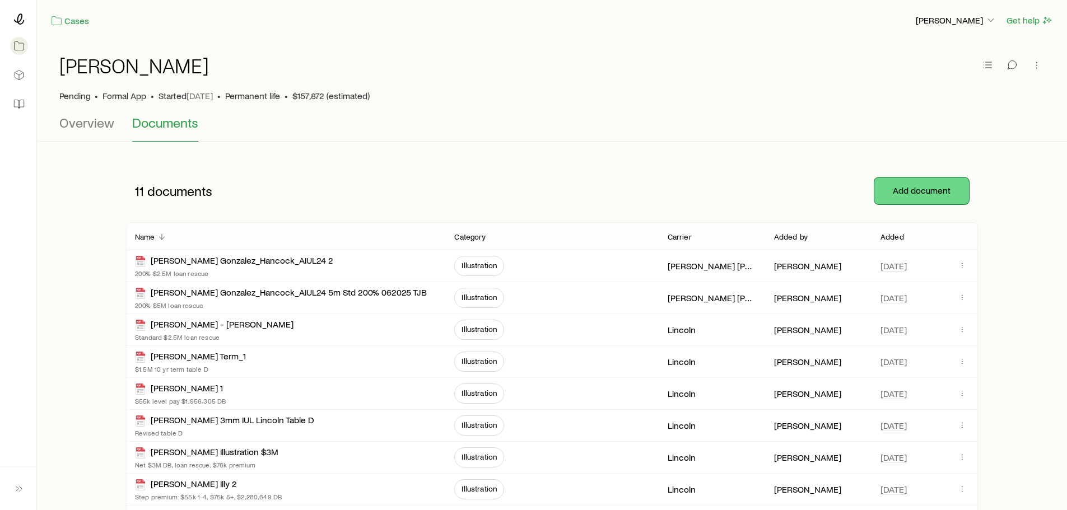
click at [906, 198] on button "Add document" at bounding box center [922, 191] width 95 height 27
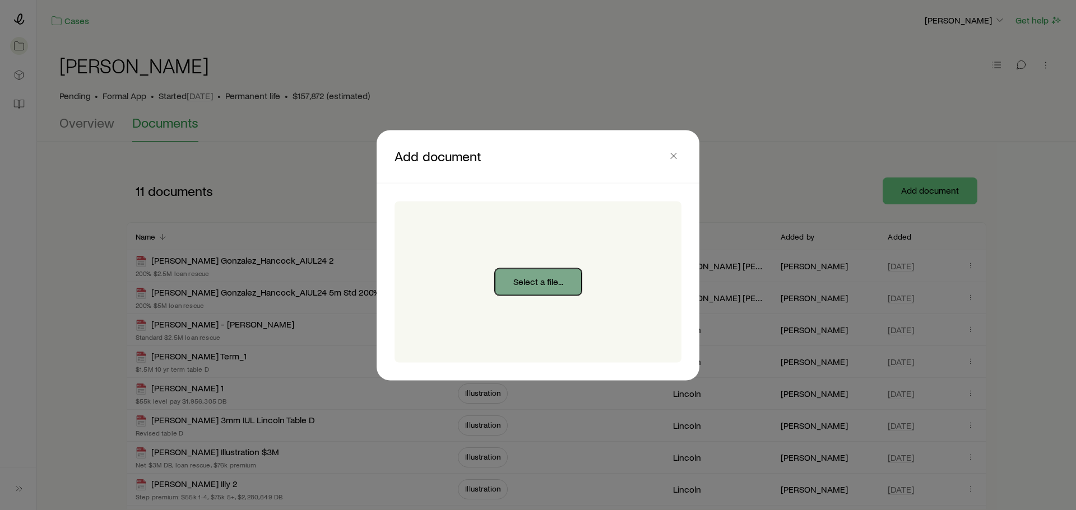
click at [513, 282] on button "Select a file..." at bounding box center [538, 281] width 87 height 27
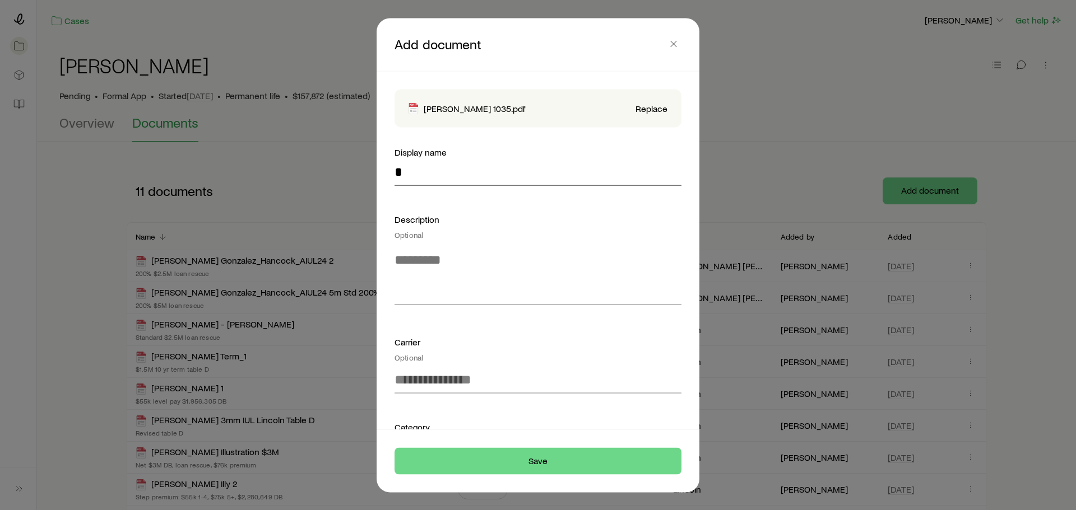
click at [439, 173] on input "*" at bounding box center [537, 172] width 287 height 27
paste input "**********"
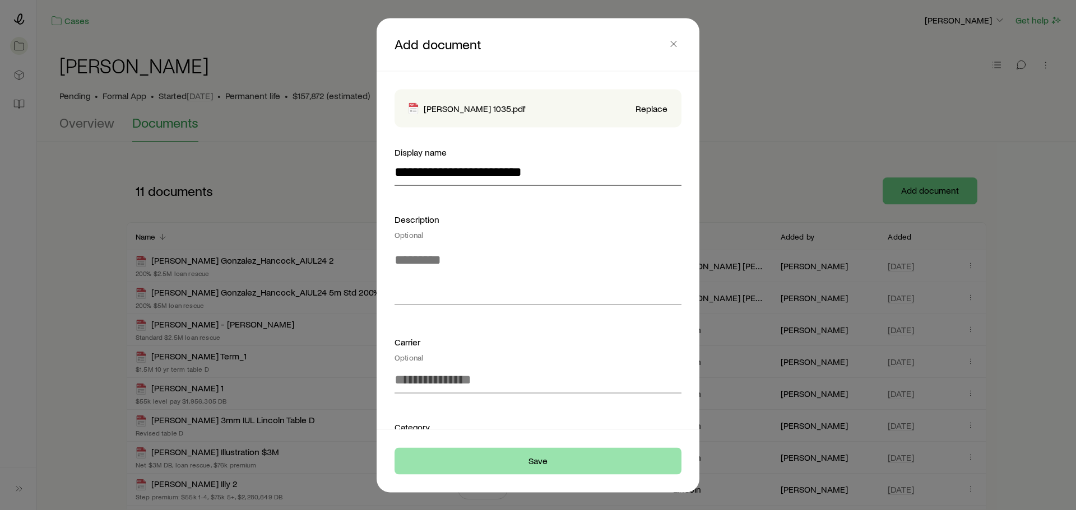
type input "**********"
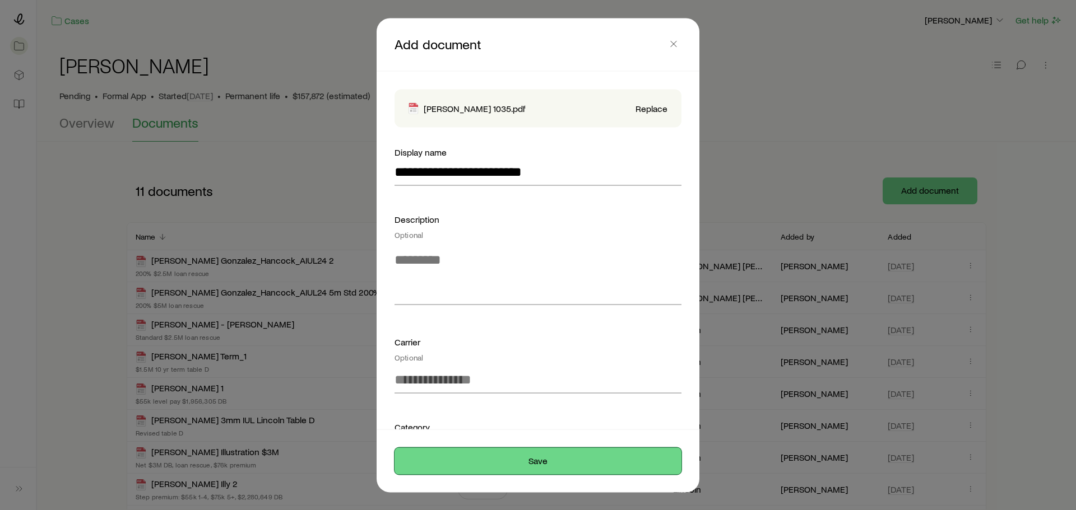
click at [533, 461] on button "Save" at bounding box center [537, 461] width 287 height 27
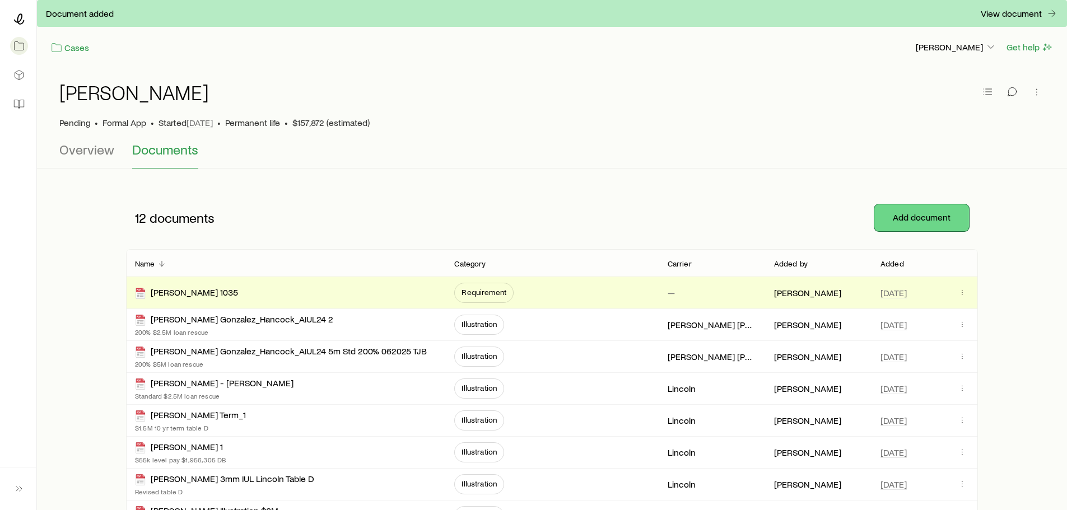
click at [927, 215] on button "Add document" at bounding box center [922, 218] width 95 height 27
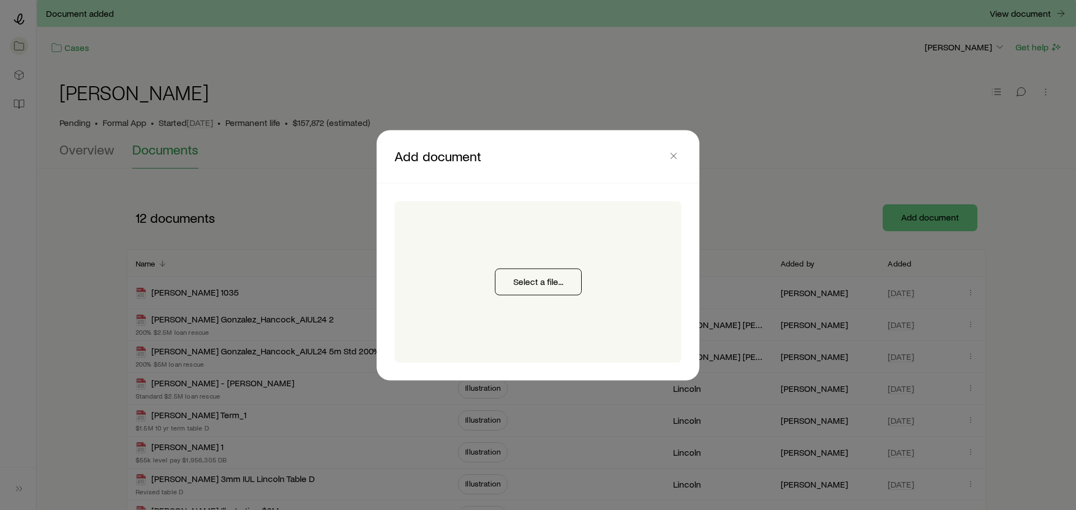
click at [493, 287] on div "Select a file..." at bounding box center [537, 281] width 287 height 161
click at [529, 278] on button "Select a file..." at bounding box center [538, 281] width 87 height 27
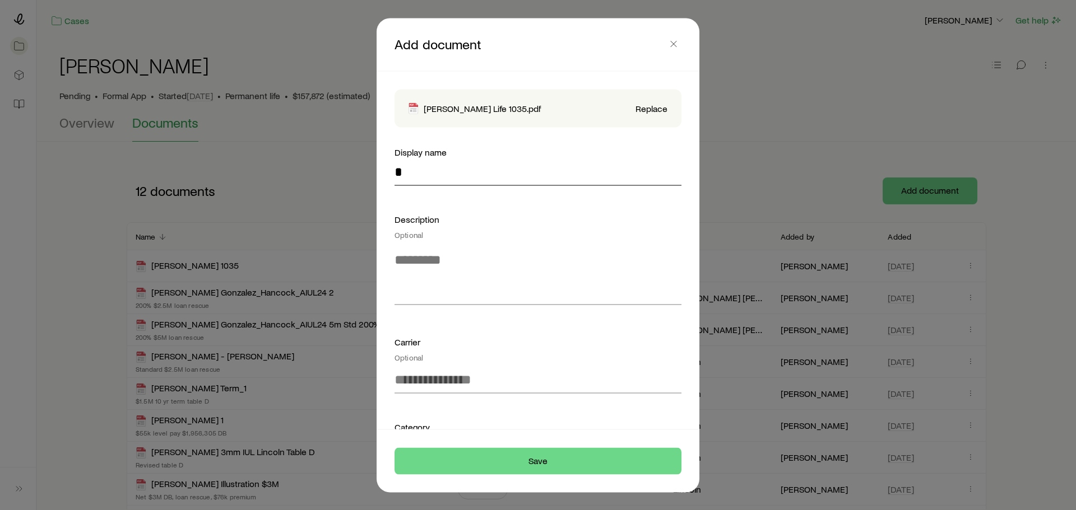
drag, startPoint x: 424, startPoint y: 170, endPoint x: 372, endPoint y: 171, distance: 51.6
click at [379, 171] on div "Add document [PERSON_NAME] Life 1035.pdf Replace Display name * Description Opt…" at bounding box center [538, 255] width 323 height 475
paste input "**********"
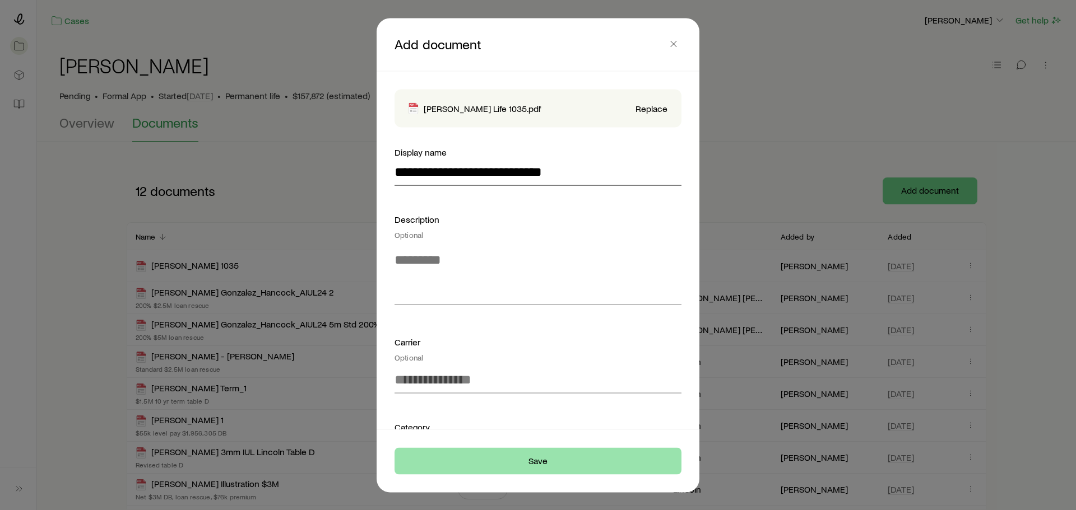
type input "**********"
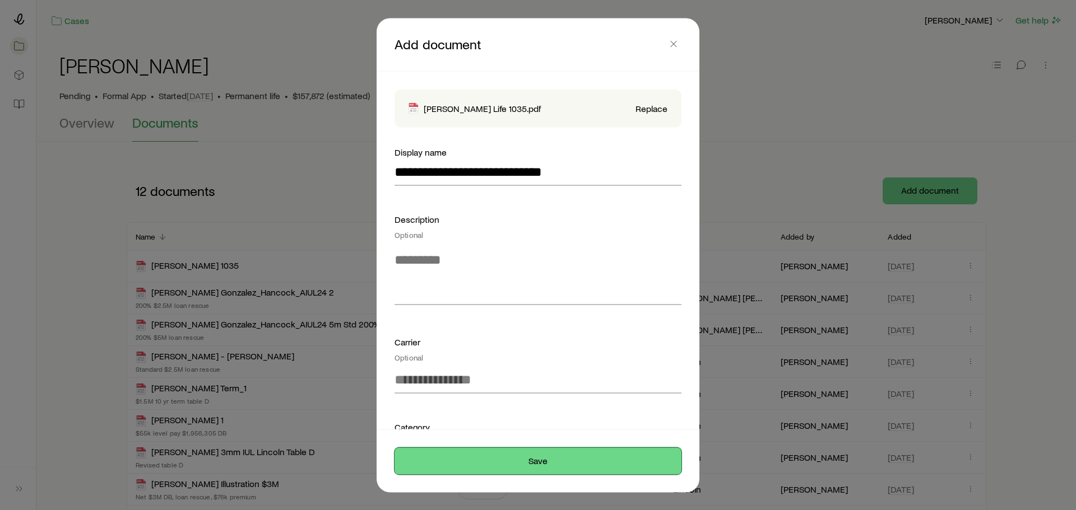
click at [586, 466] on button "Save" at bounding box center [537, 461] width 287 height 27
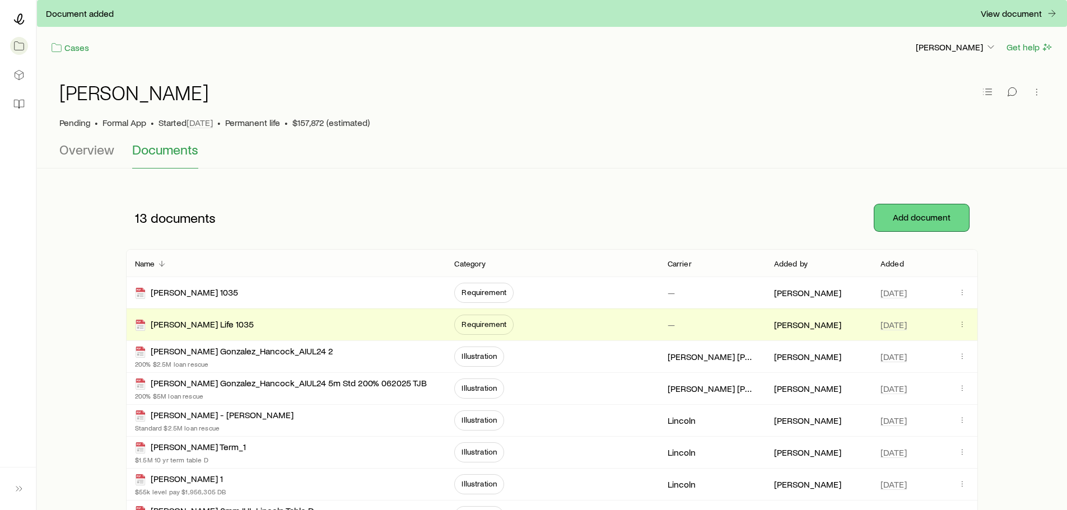
click at [913, 213] on button "Add document" at bounding box center [922, 218] width 95 height 27
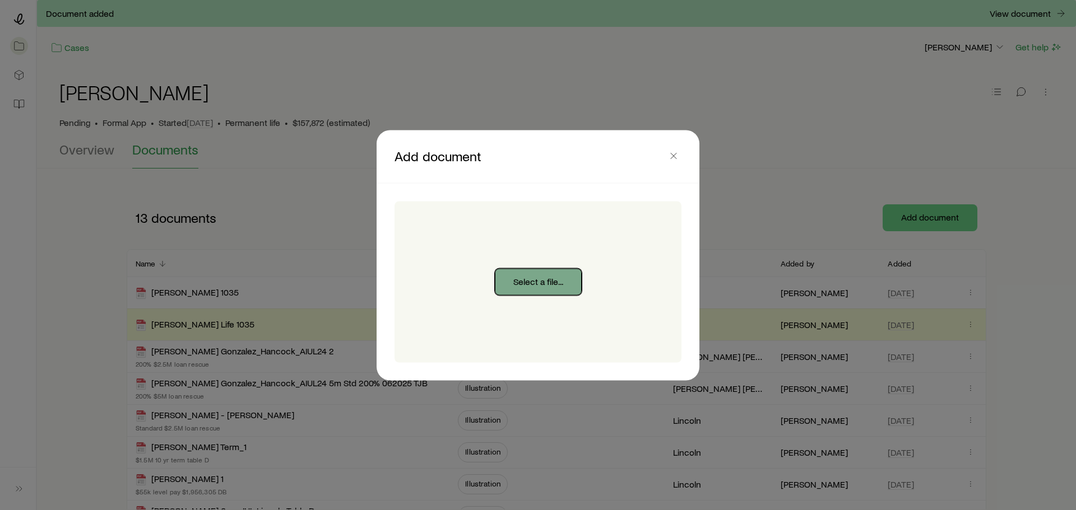
click at [514, 286] on button "Select a file..." at bounding box center [538, 281] width 87 height 27
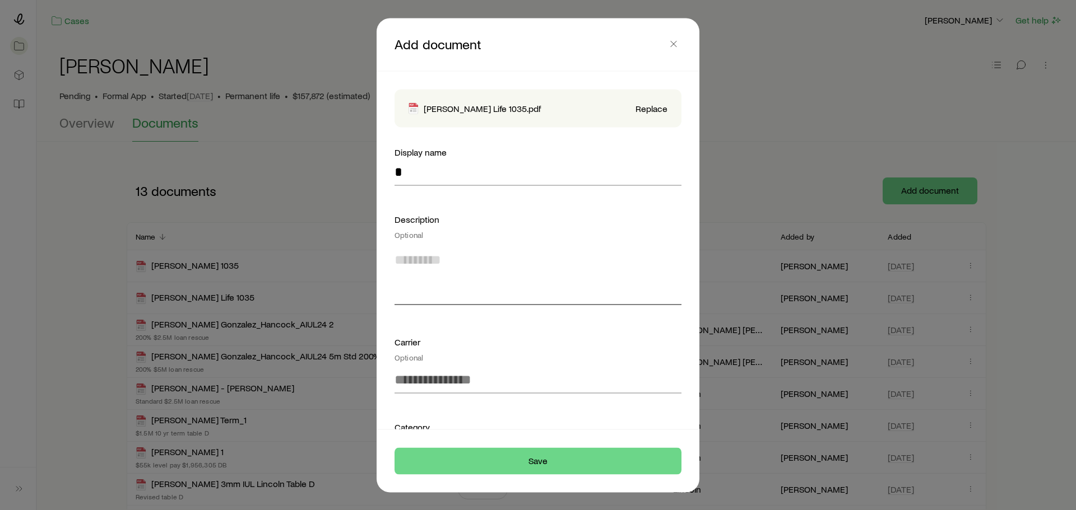
click at [489, 283] on textarea at bounding box center [537, 274] width 287 height 61
drag, startPoint x: 411, startPoint y: 179, endPoint x: 387, endPoint y: 186, distance: 25.0
click at [396, 182] on input "*" at bounding box center [537, 172] width 287 height 27
paste input "**********"
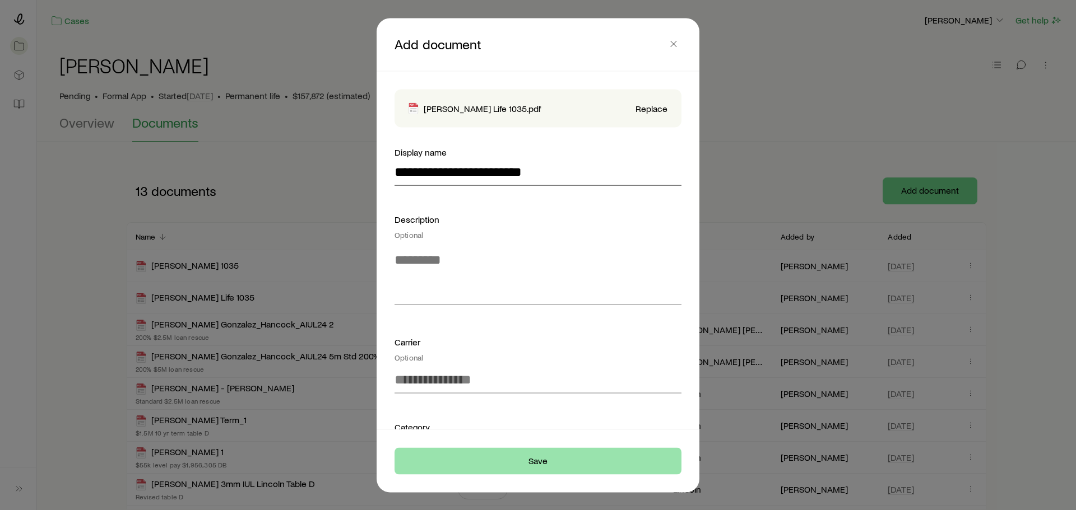
type input "**********"
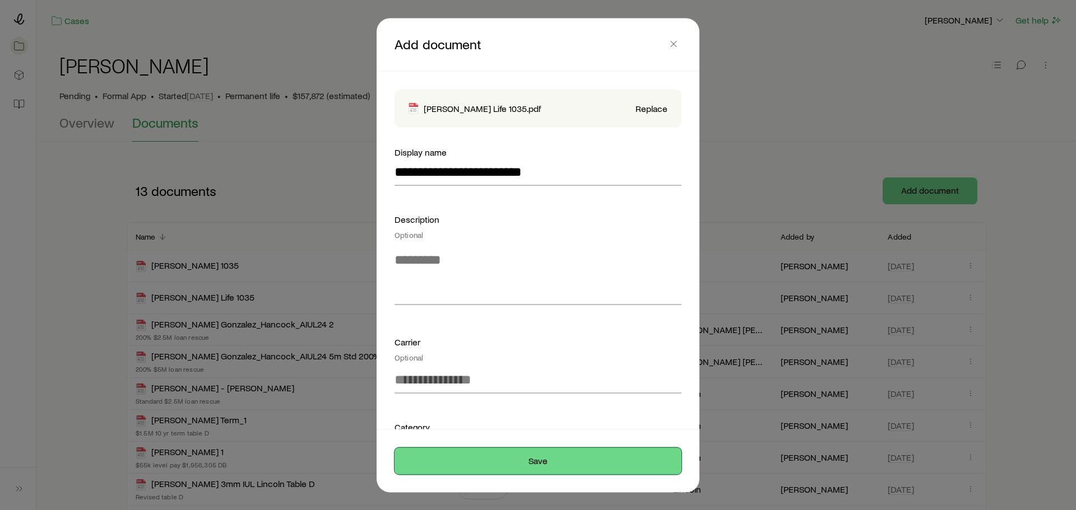
click at [503, 466] on button "Save" at bounding box center [537, 461] width 287 height 27
